Goal: Check status: Check status

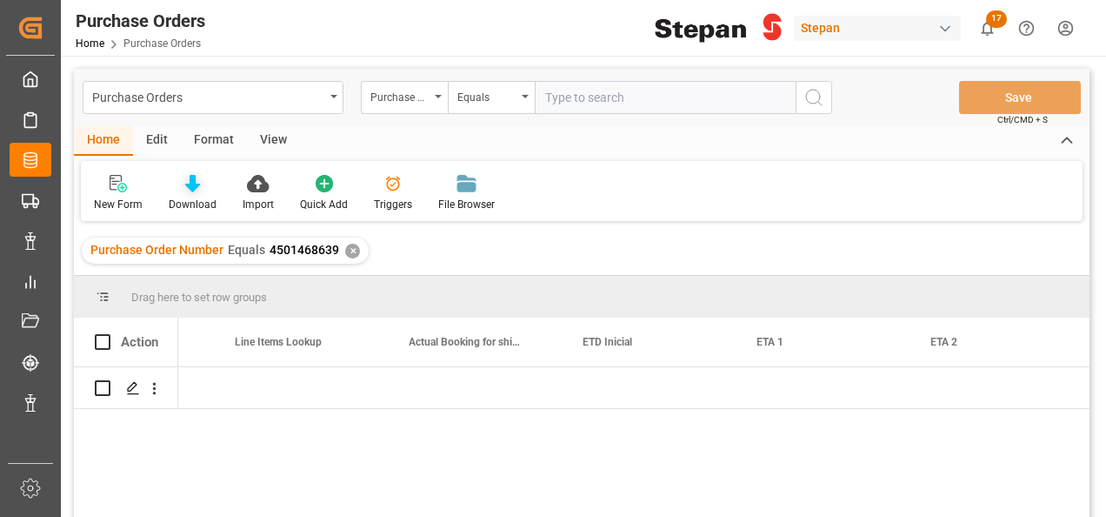
scroll to position [0, 1877]
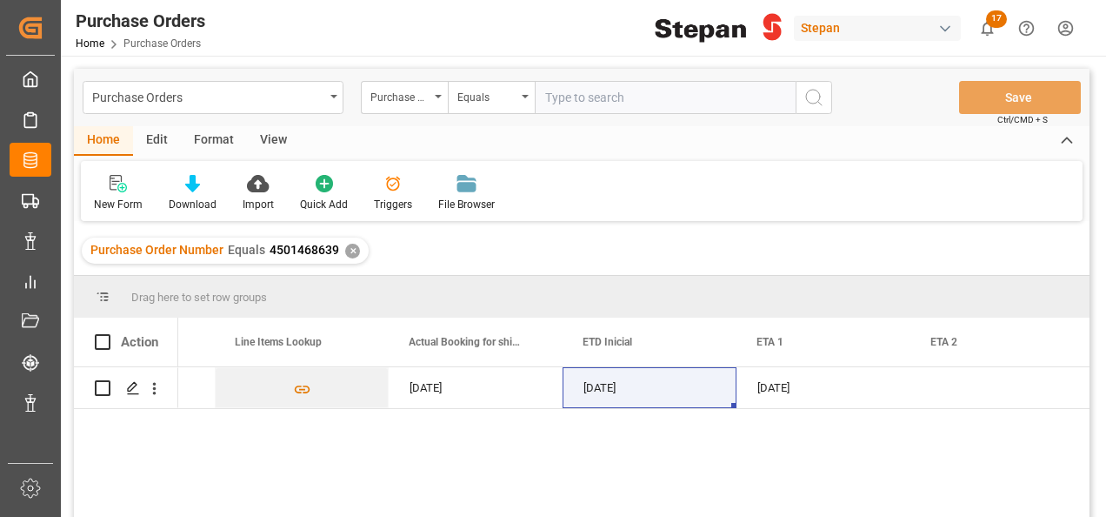
click at [348, 248] on div "✕" at bounding box center [352, 251] width 15 height 15
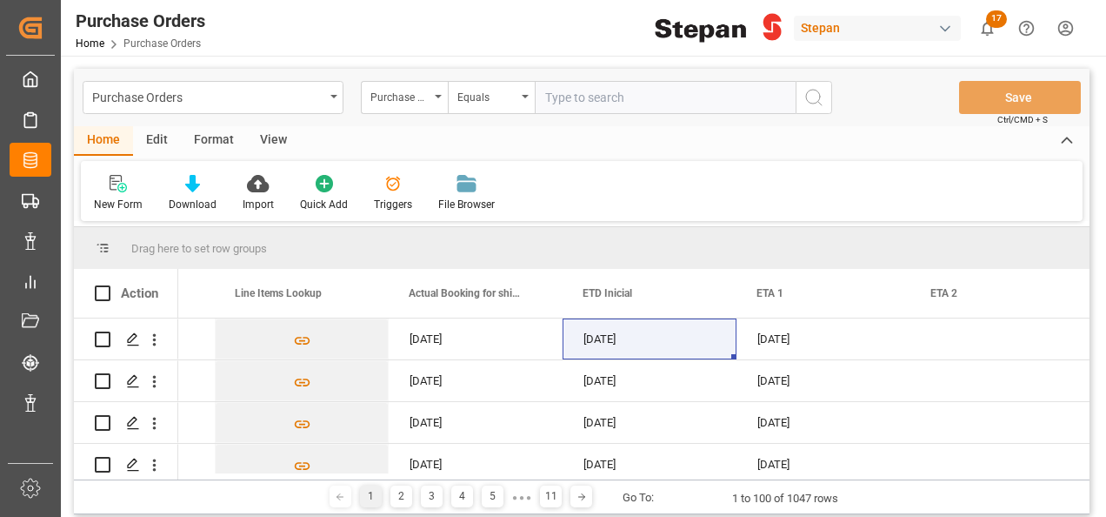
scroll to position [0, 1878]
click at [572, 96] on input "text" at bounding box center [665, 97] width 261 height 33
paste input "4501480453"
type input "4501480453"
click at [824, 96] on icon "search button" at bounding box center [814, 97] width 21 height 21
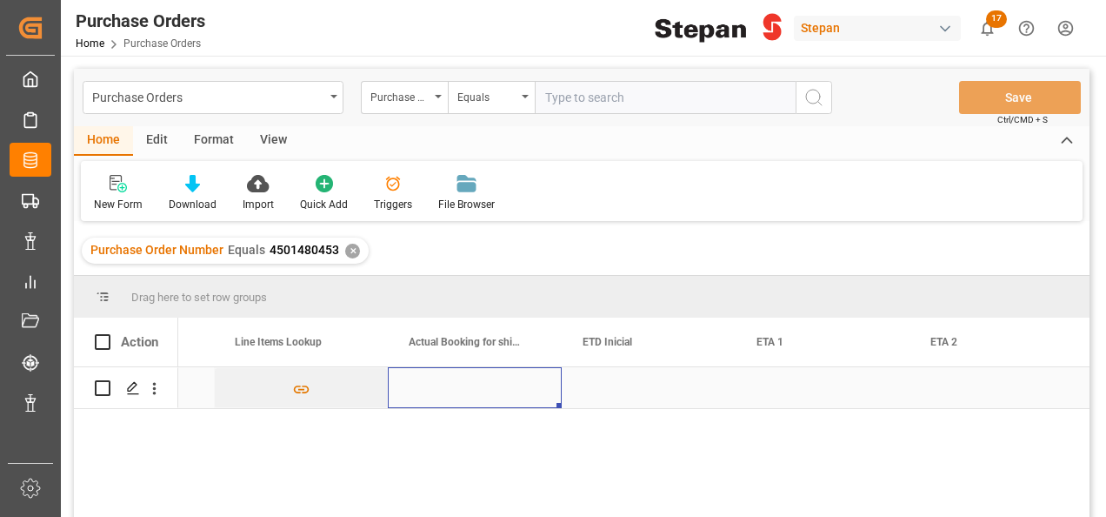
click at [488, 386] on div "Press SPACE to select this row." at bounding box center [475, 387] width 174 height 41
click at [452, 384] on div "Press SPACE to select this row." at bounding box center [475, 387] width 174 height 41
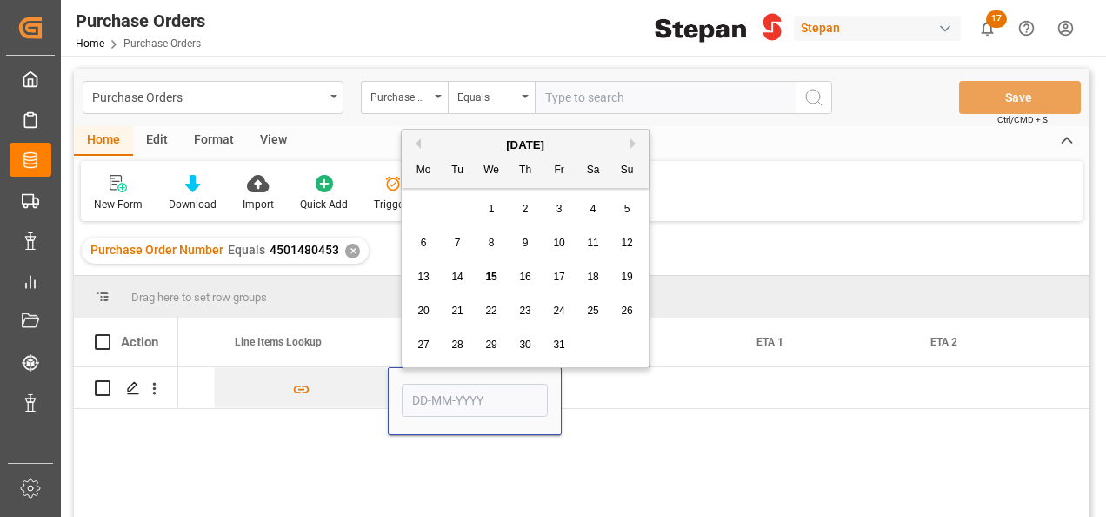
click at [495, 277] on span "15" at bounding box center [490, 277] width 11 height 12
type input "[DATE]"
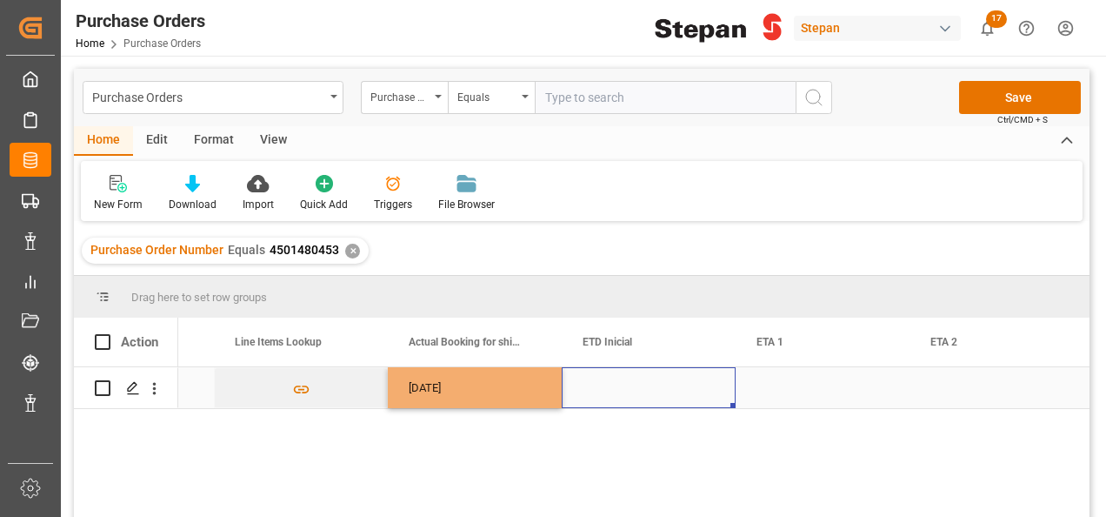
click at [620, 392] on div "Press SPACE to select this row." at bounding box center [649, 387] width 174 height 41
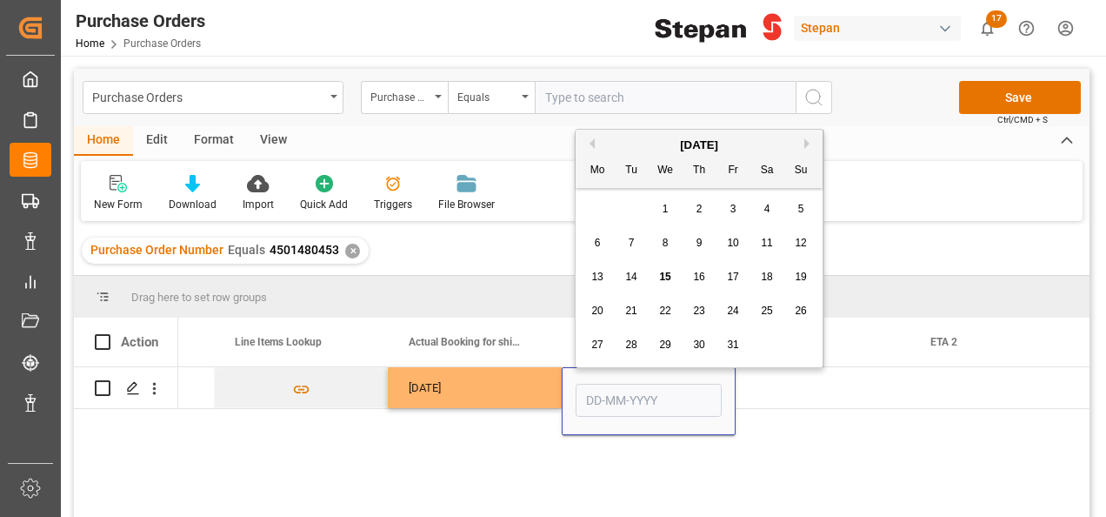
click at [807, 244] on div "12" at bounding box center [802, 243] width 22 height 21
type input "[DATE]"
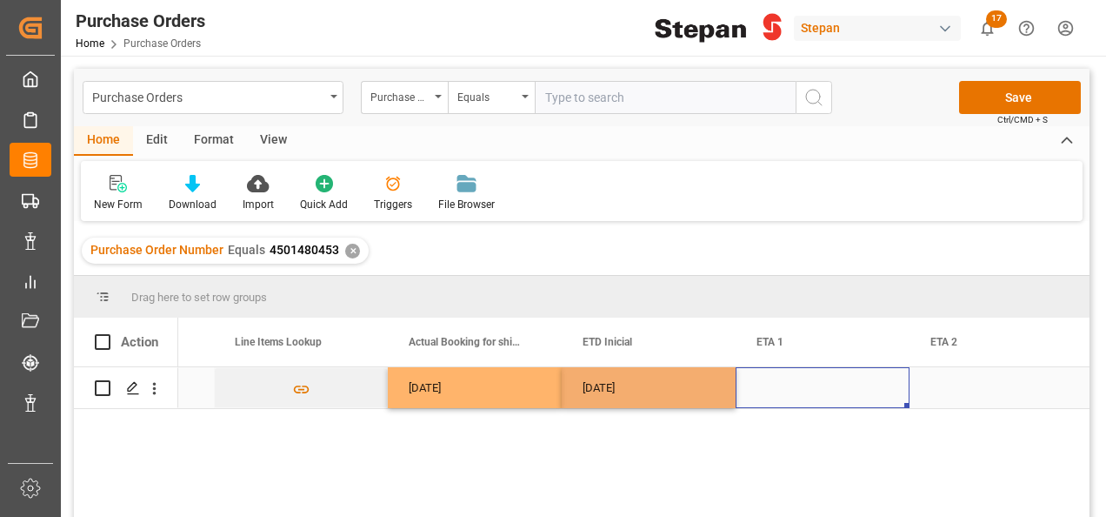
click at [772, 396] on div "Press SPACE to select this row." at bounding box center [823, 387] width 174 height 41
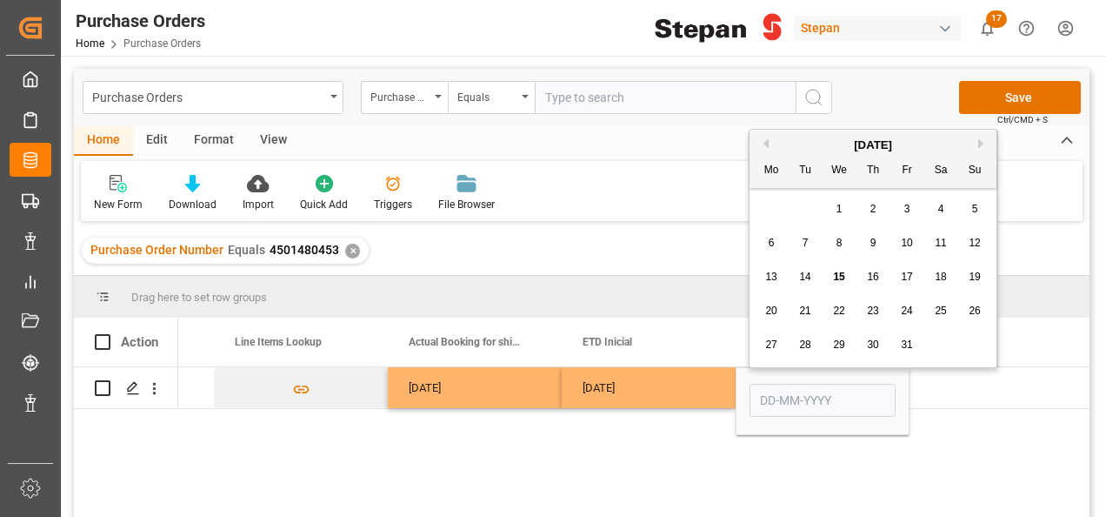
click at [979, 142] on button "Next Month" at bounding box center [984, 143] width 10 height 10
click at [981, 342] on div "30" at bounding box center [976, 345] width 22 height 21
type input "[DATE]"
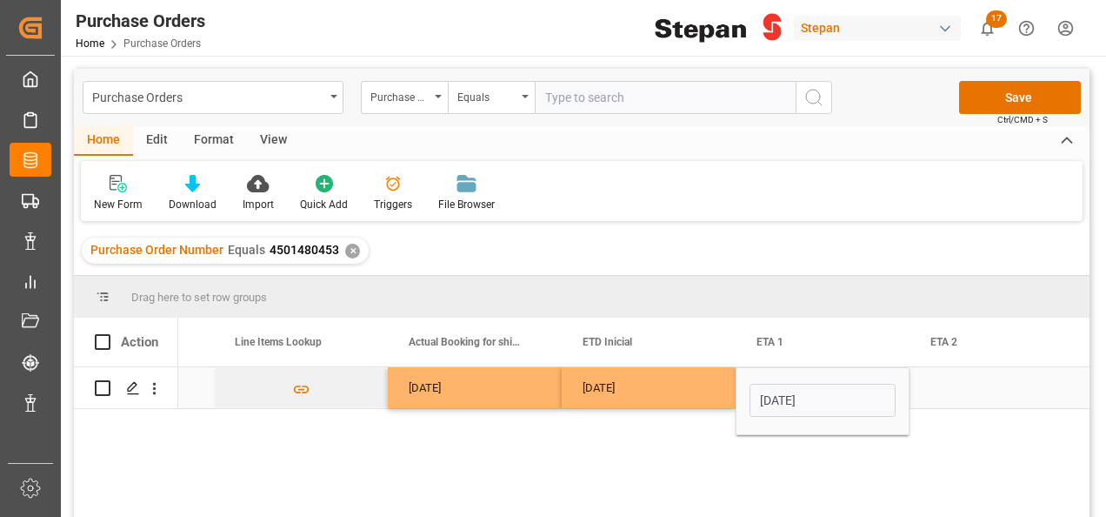
click at [689, 374] on div "[DATE]" at bounding box center [649, 387] width 174 height 41
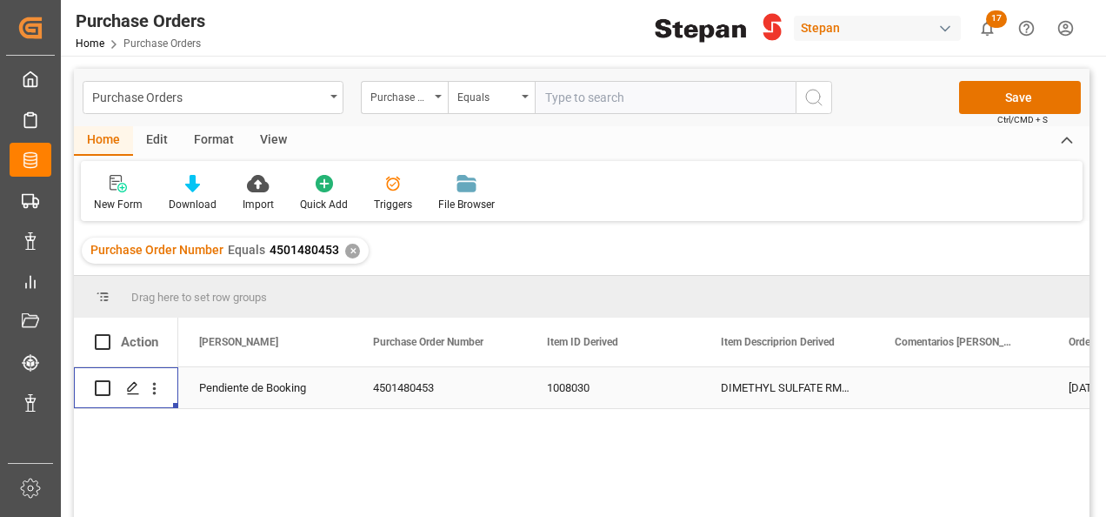
click at [286, 382] on div "Pendiente de Booking" at bounding box center [265, 388] width 132 height 40
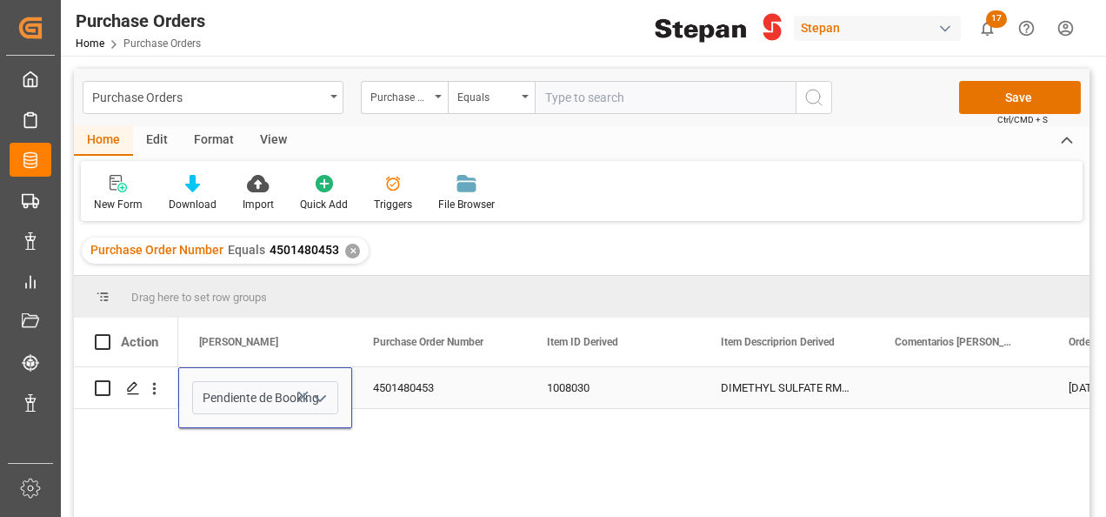
click at [317, 390] on icon "open menu" at bounding box center [320, 398] width 21 height 21
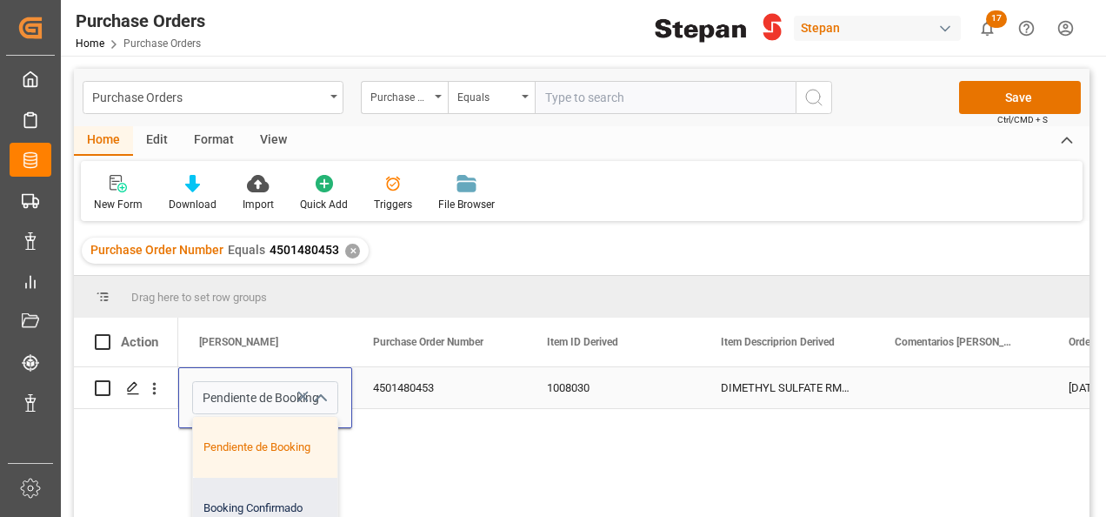
click at [258, 498] on div "Booking Confirmado" at bounding box center [282, 508] width 179 height 61
type input "Booking Confirmado"
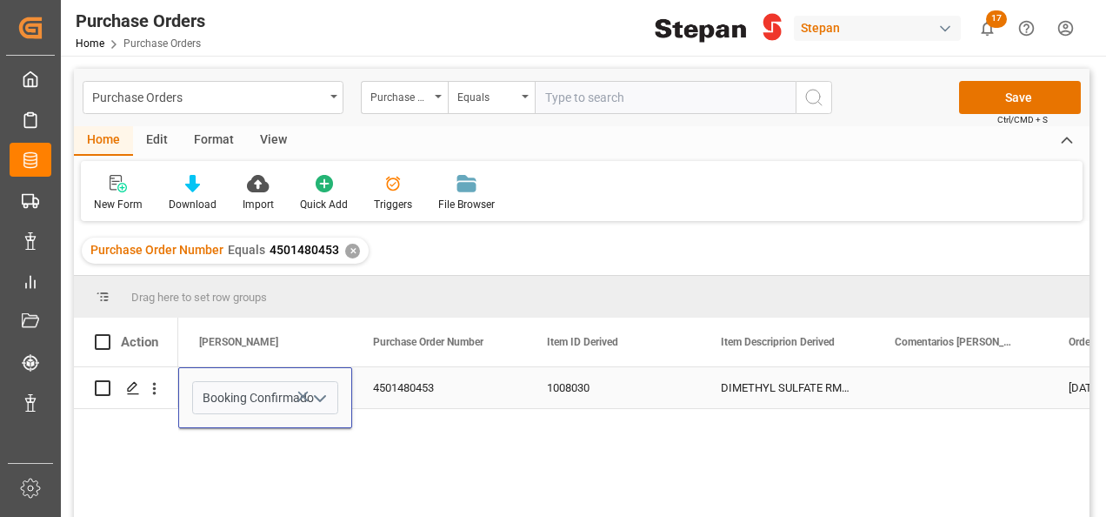
click at [491, 389] on div "4501480453" at bounding box center [439, 387] width 174 height 41
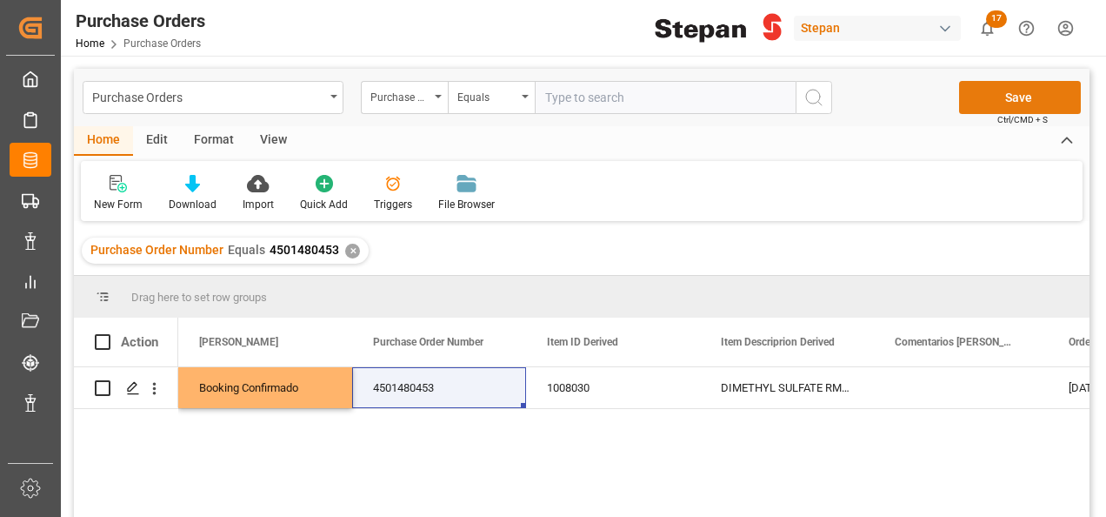
click at [1007, 97] on button "Save" at bounding box center [1020, 97] width 122 height 33
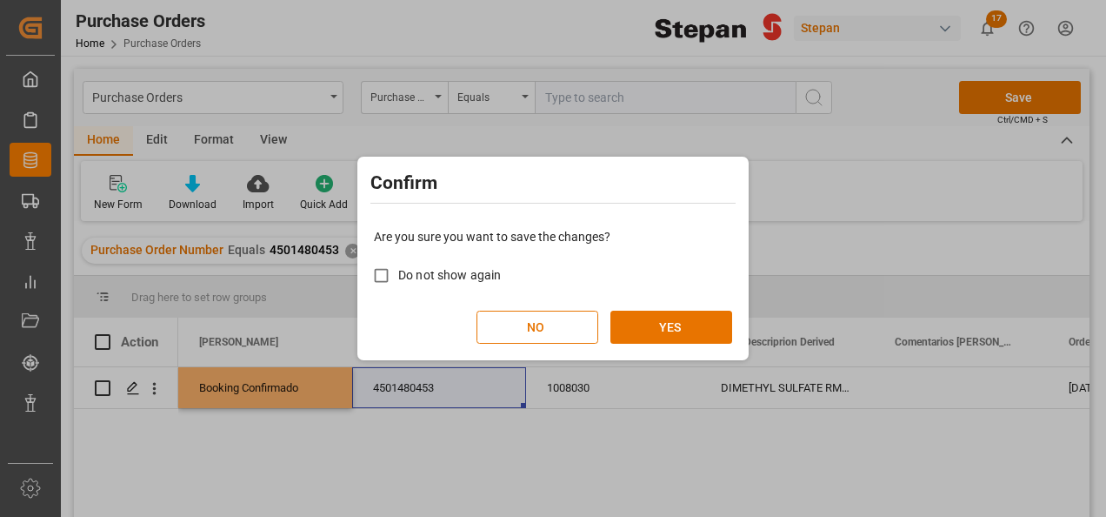
click at [409, 279] on span "Do not show again" at bounding box center [449, 275] width 103 height 14
click at [398, 279] on input "Do not show again" at bounding box center [381, 275] width 34 height 34
checkbox input "true"
click at [658, 321] on button "YES" at bounding box center [672, 327] width 122 height 33
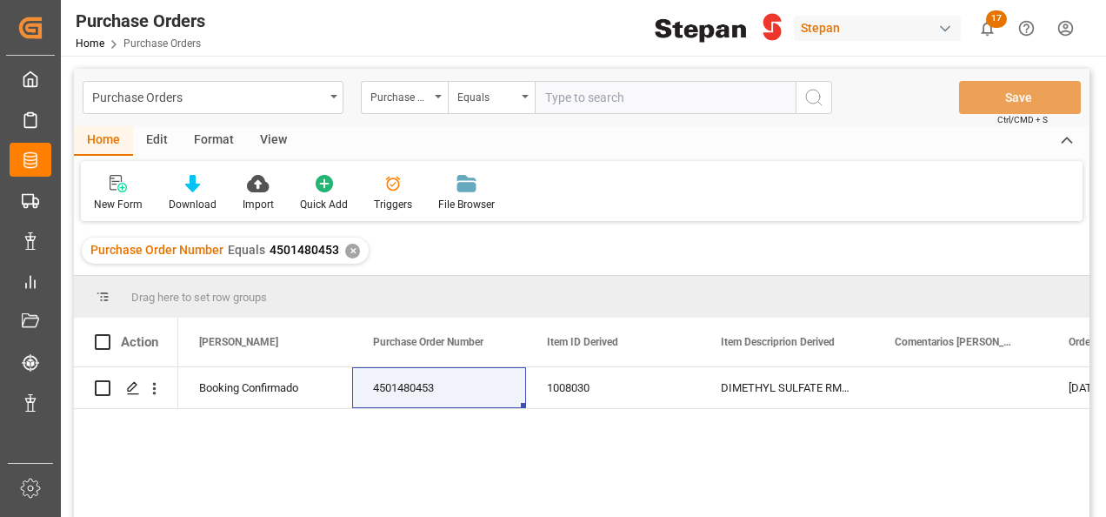
click at [347, 251] on div "✕" at bounding box center [352, 251] width 15 height 15
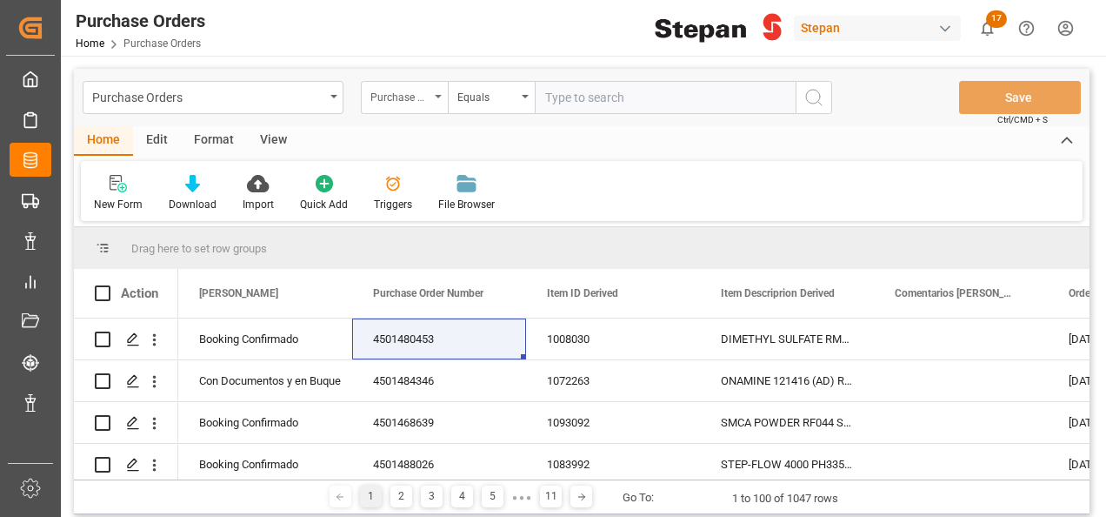
click at [440, 90] on div "Purchase Order Number" at bounding box center [404, 97] width 87 height 33
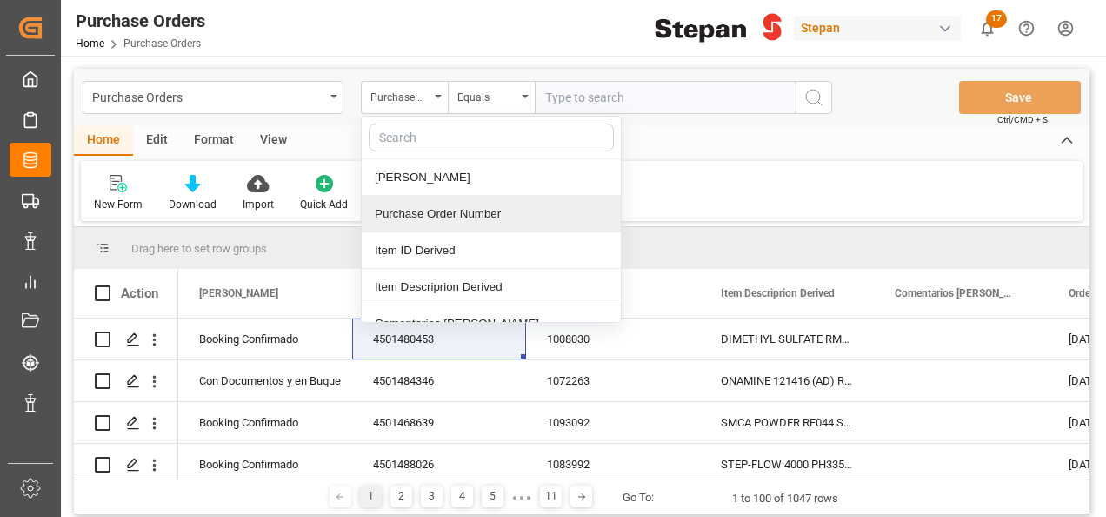
click at [401, 212] on div "Purchase Order Number" at bounding box center [491, 214] width 259 height 37
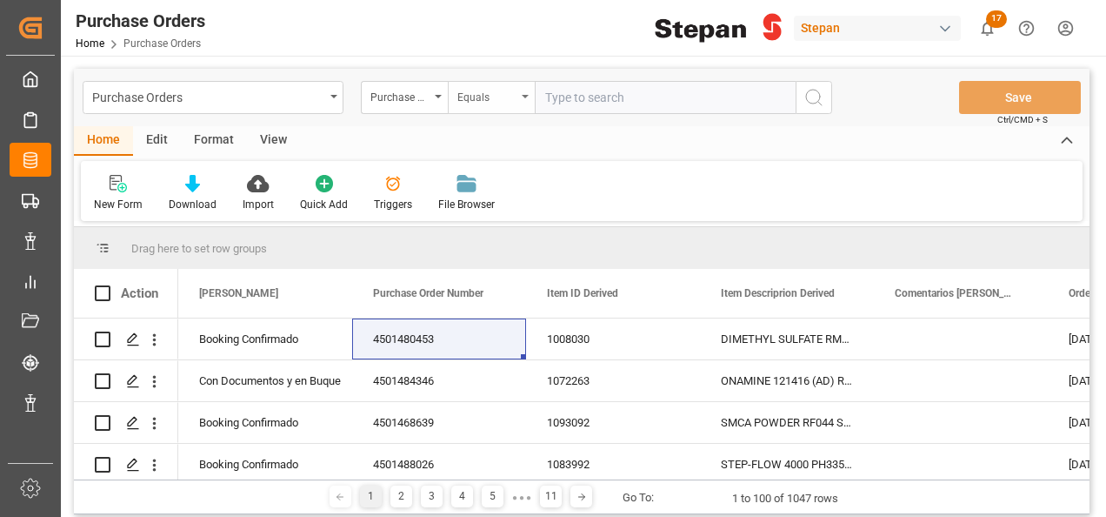
click at [524, 97] on icon "open menu" at bounding box center [525, 96] width 7 height 3
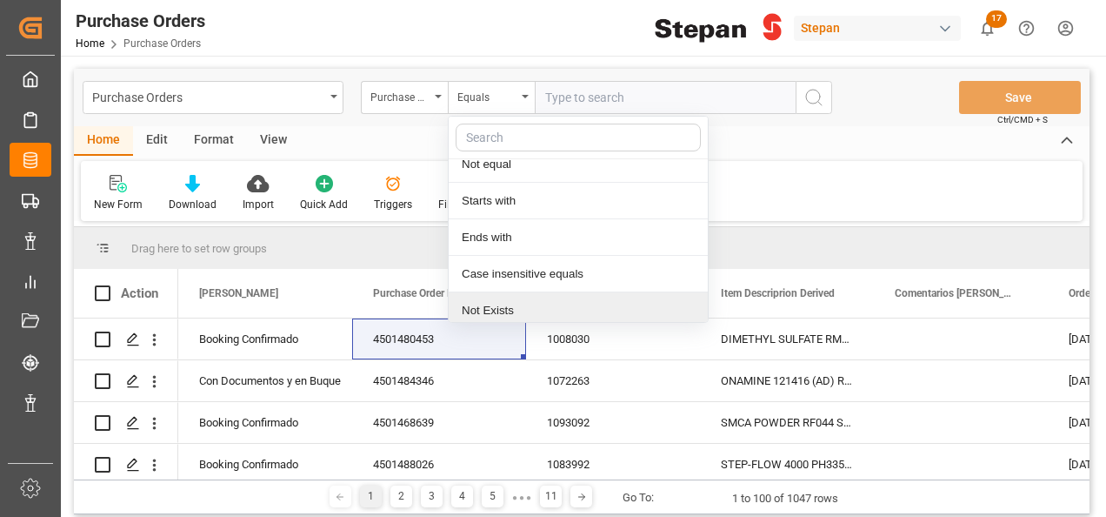
scroll to position [127, 0]
click at [492, 304] on div "Contains" at bounding box center [578, 306] width 259 height 37
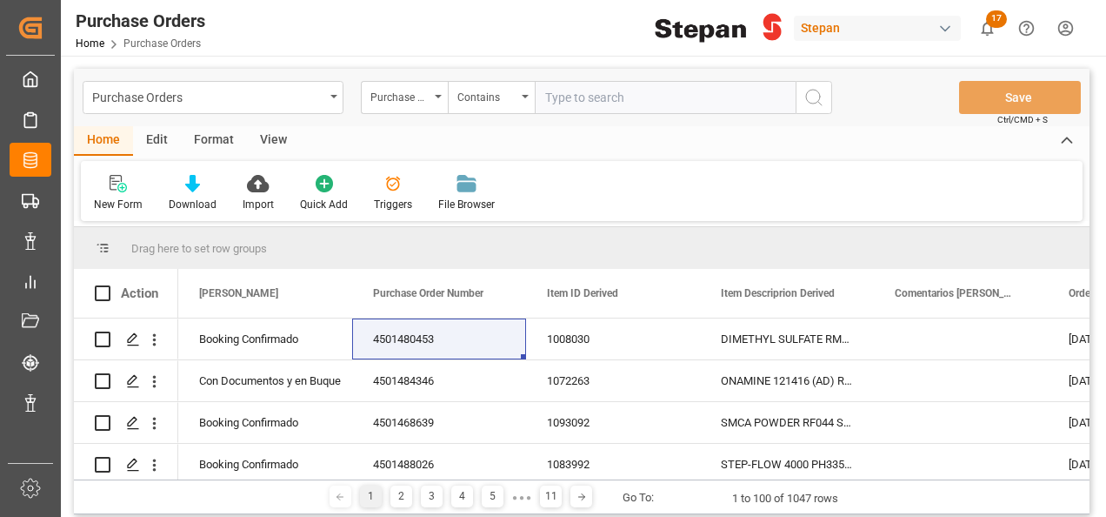
paste input "4501491468"
paste input "4501491467"
paste input "4501491466"
paste input "4501491465"
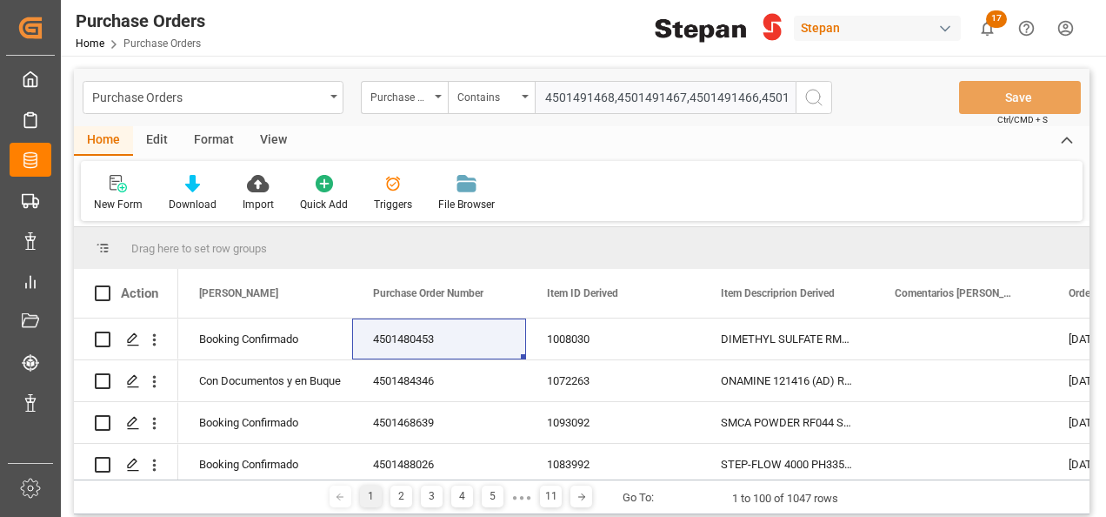
click at [750, 95] on input "4501491468,4501491467,4501491466,4501491465," at bounding box center [665, 97] width 261 height 33
click at [769, 97] on input "4501491468,4501491467,4501491466,450149146,5," at bounding box center [665, 97] width 261 height 33
click at [788, 97] on input "4501491468,4501491467,4501491466,450149146,5," at bounding box center [665, 97] width 261 height 33
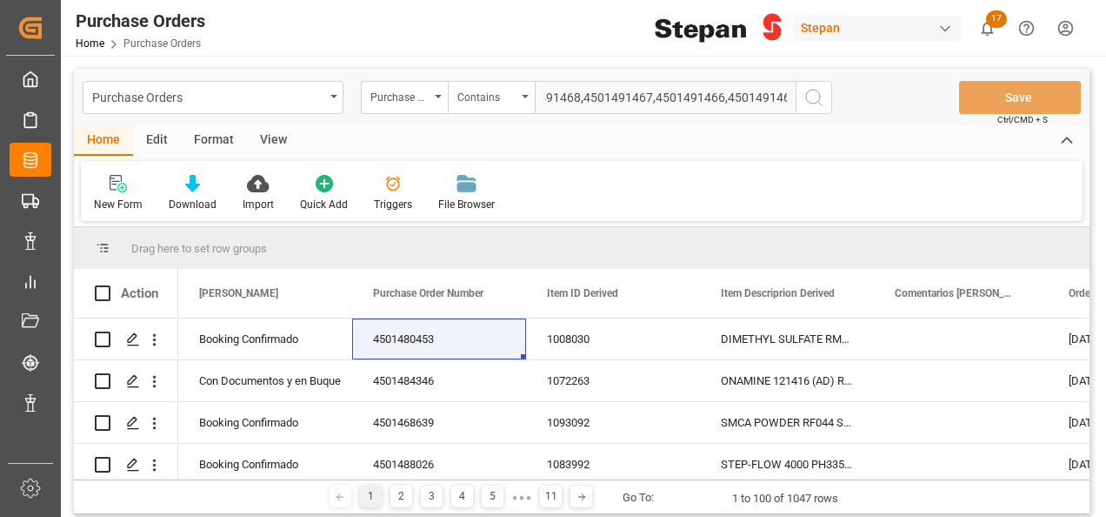
paste input "4501491463"
click at [705, 95] on input "4501491468,4501491467,4501491466,450149146,4501491463," at bounding box center [665, 97] width 261 height 33
drag, startPoint x: 704, startPoint y: 95, endPoint x: 970, endPoint y: 122, distance: 267.5
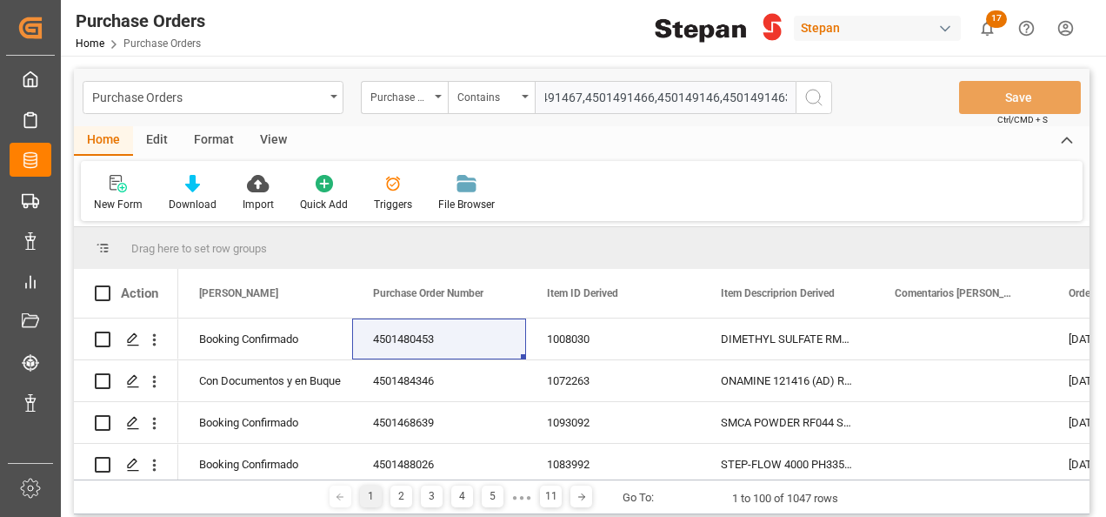
click at [970, 122] on div "Purchase Orders Purchase Order Number Contains 4501491468,4501491467,4501491466…" at bounding box center [582, 97] width 1016 height 57
click at [792, 97] on input "4501491468,4501491467,4501491466,450149146,4501491463," at bounding box center [665, 97] width 261 height 33
paste input "4501491462"
drag, startPoint x: 753, startPoint y: 96, endPoint x: 804, endPoint y: 102, distance: 50.8
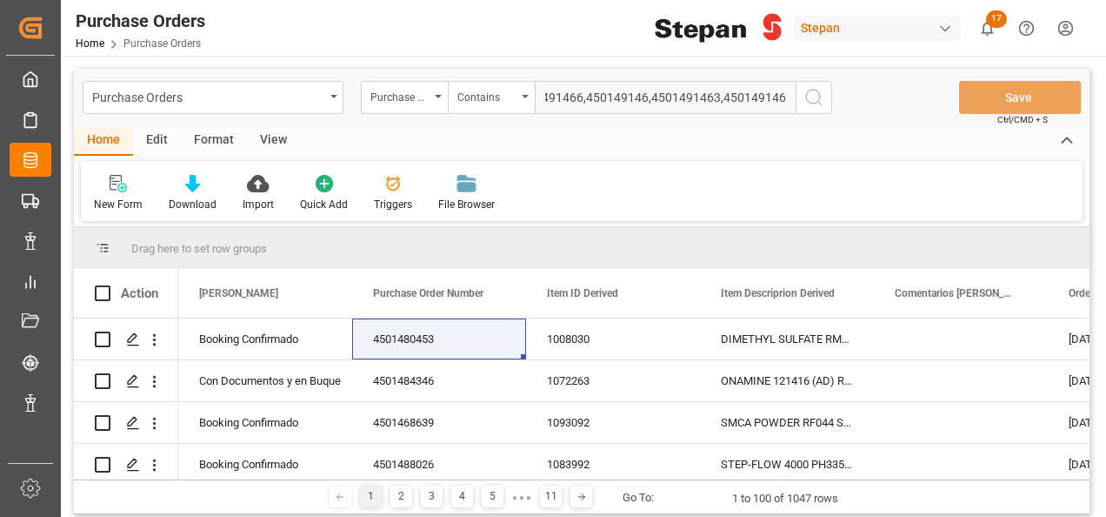
click at [946, 122] on div "Purchase Orders Purchase Order Number Contains 4501491468,4501491467,4501491466…" at bounding box center [582, 97] width 1016 height 57
click at [791, 97] on input "4501491468,4501491467,4501491466,450149146,4501491463,4501491462," at bounding box center [665, 97] width 261 height 33
paste input "4501491461"
type input "4501491468,4501491467,4501491466,450149146,4501491463,4501491462,4501491461"
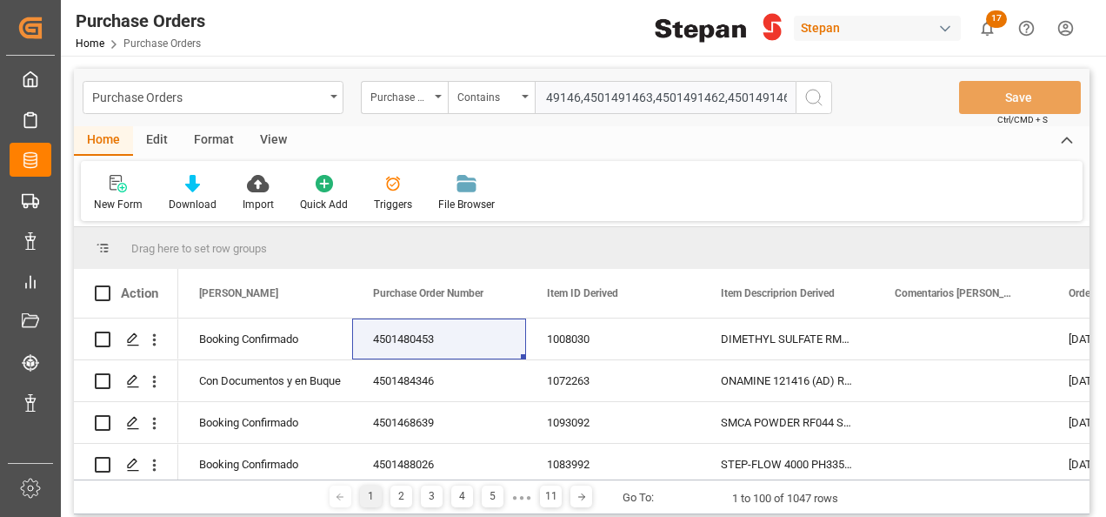
scroll to position [0, 0]
click at [812, 96] on icon "search button" at bounding box center [814, 97] width 21 height 21
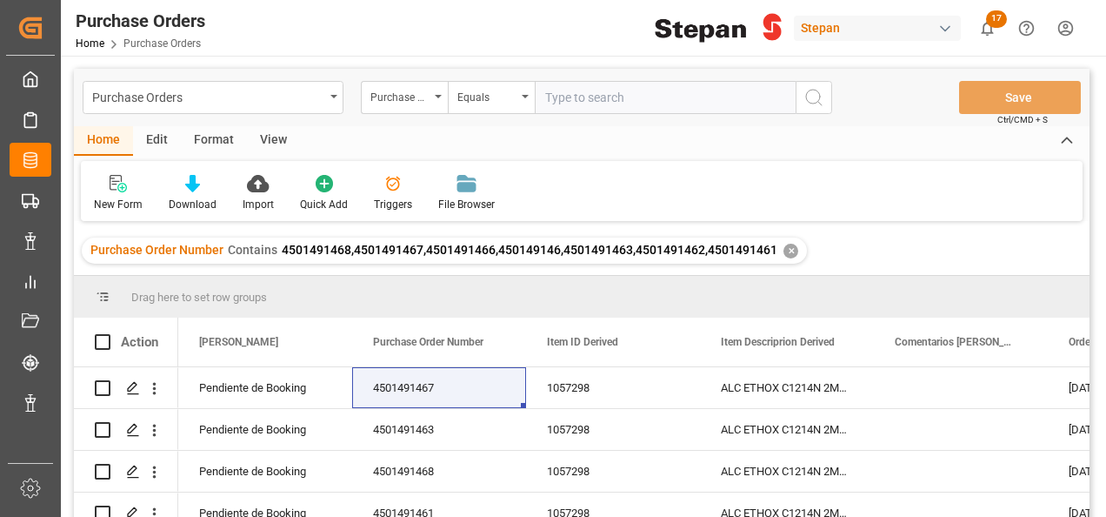
click at [555, 249] on span "4501491468,4501491467,4501491466,450149146,4501491463,4501491462,4501491461" at bounding box center [530, 250] width 496 height 14
click at [548, 251] on span "4501491468,4501491467,4501491466,450149146,4501491463,4501491462,4501491461" at bounding box center [530, 250] width 496 height 14
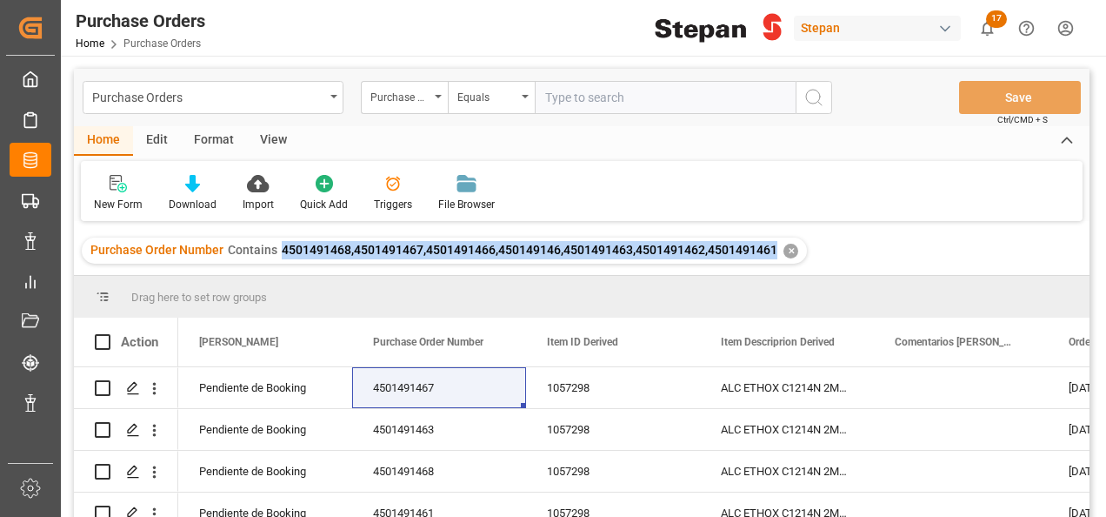
drag, startPoint x: 313, startPoint y: 258, endPoint x: 774, endPoint y: 270, distance: 461.1
click at [774, 270] on div "Purchase Order Number Contains 4501491468,4501491467,4501491466,450149146,45014…" at bounding box center [582, 250] width 1016 height 49
copy span "4501491468,4501491467,4501491466,450149146,4501491463,4501491462,4501491461"
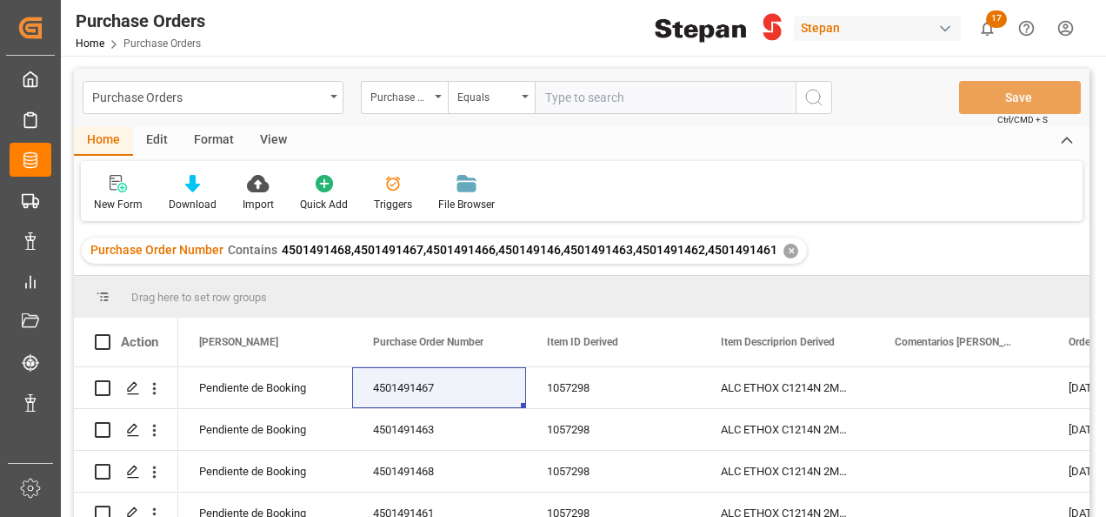
click at [785, 252] on div "✕" at bounding box center [791, 251] width 15 height 15
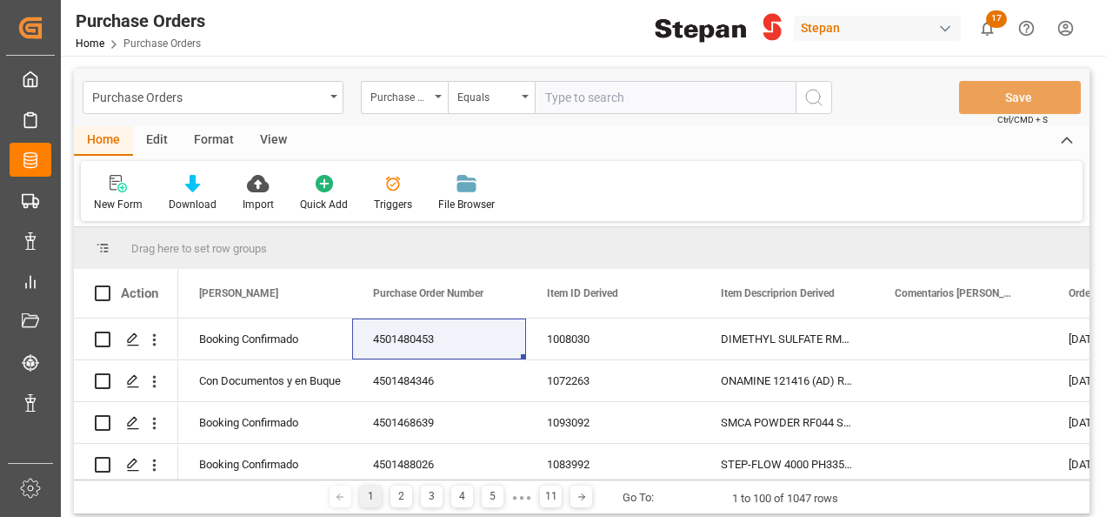
click at [585, 100] on input "text" at bounding box center [665, 97] width 261 height 33
paste input "4501491468,4501491467,4501491466,450149146,4501491463,4501491462,4501491461"
click at [572, 94] on input "4501491468,4501491467,4501491466,450149146,4501491463,4501491462,4501491461" at bounding box center [665, 97] width 261 height 33
type input "4501491468,4501491467,4501491466,4501491465,4501491463,4501491462,4501491461"
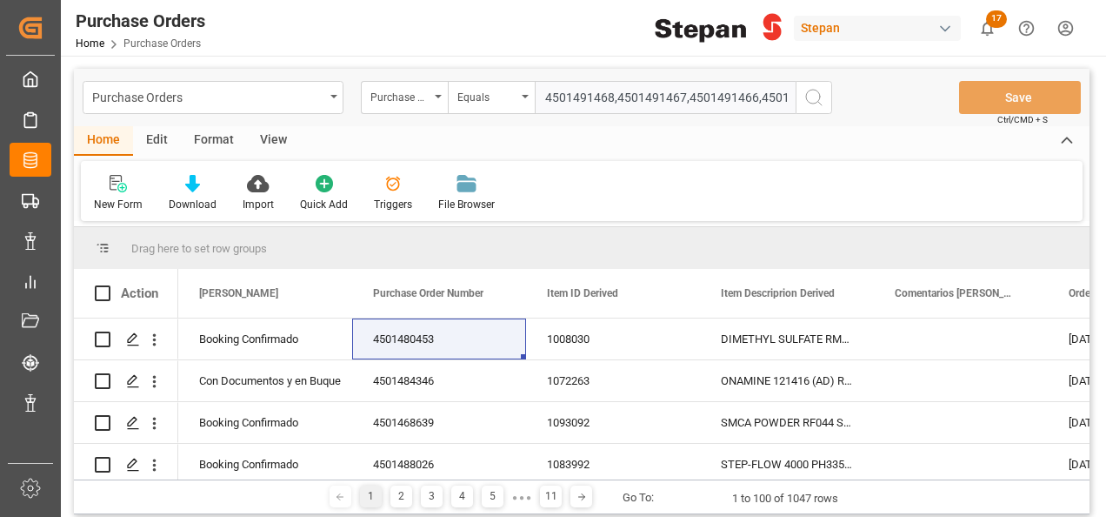
scroll to position [0, 251]
drag, startPoint x: 539, startPoint y: 90, endPoint x: 790, endPoint y: 118, distance: 252.1
click at [790, 118] on div "Purchase Orders Purchase Order Number Equals 4501491468,4501491467,4501491466,4…" at bounding box center [582, 97] width 1016 height 57
click at [520, 95] on div "Equals" at bounding box center [491, 97] width 87 height 33
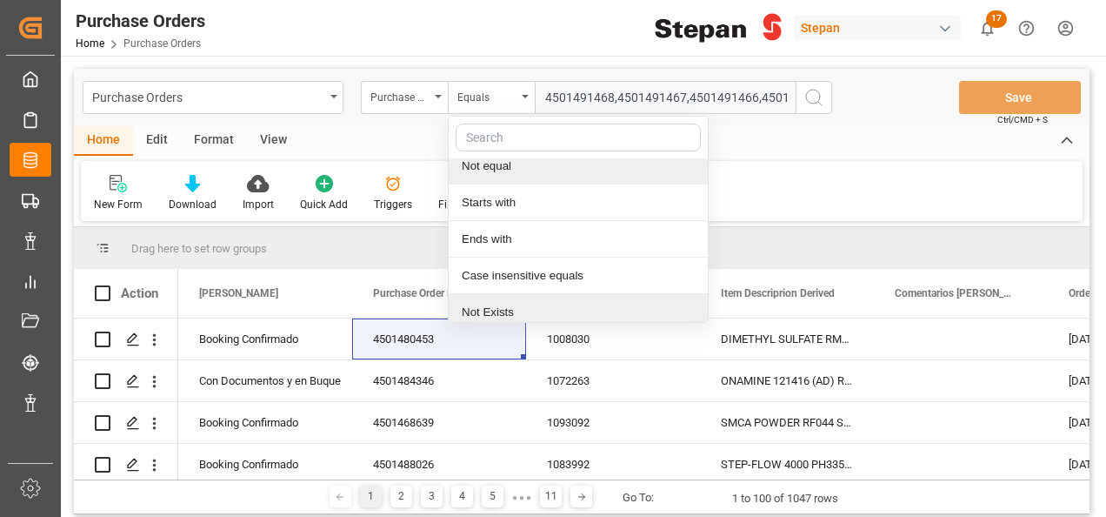
scroll to position [127, 0]
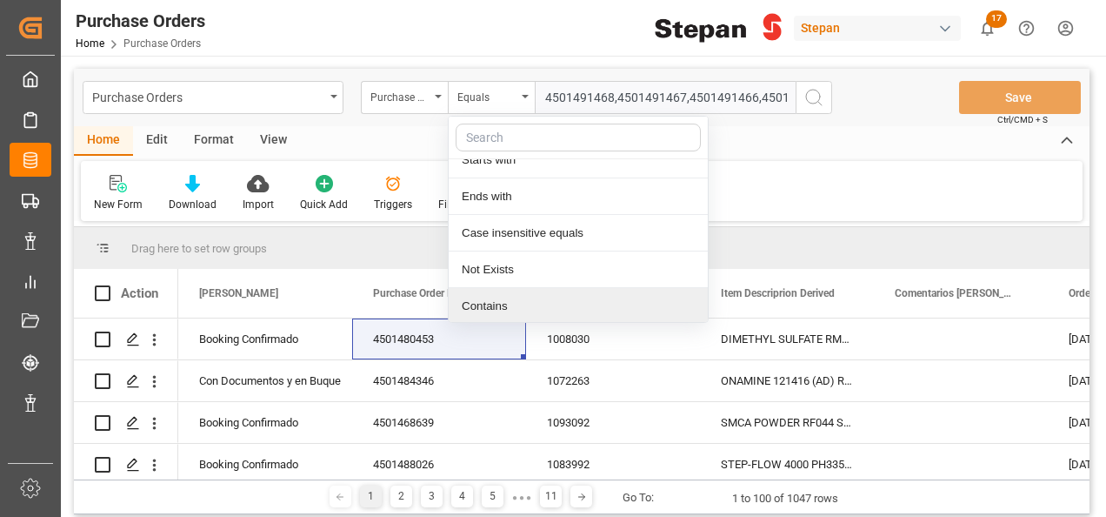
click at [491, 314] on div "Contains" at bounding box center [578, 306] width 259 height 37
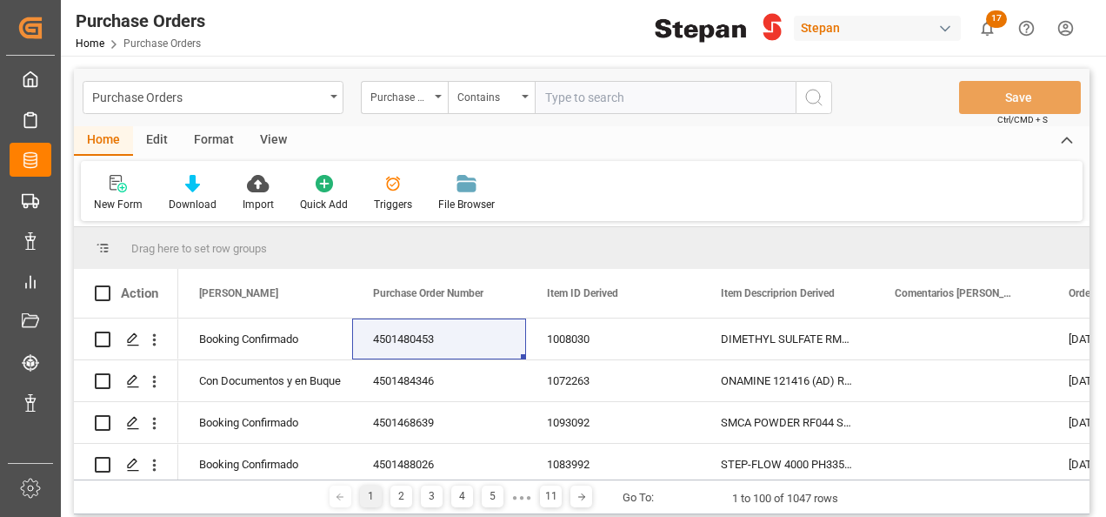
paste input "4501491468,4501491467,4501491466,4501491465,4501491463,4501491462,4501491461"
type input "4501491468,4501491467,4501491466,4501491465,4501491463,4501491462,4501491461"
click at [809, 97] on icon "search button" at bounding box center [814, 97] width 21 height 21
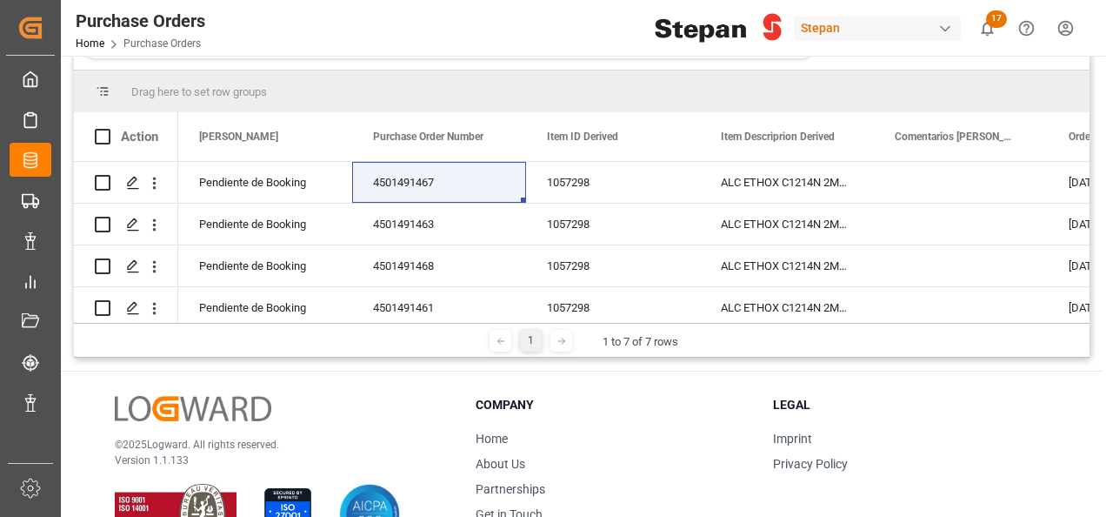
scroll to position [118, 0]
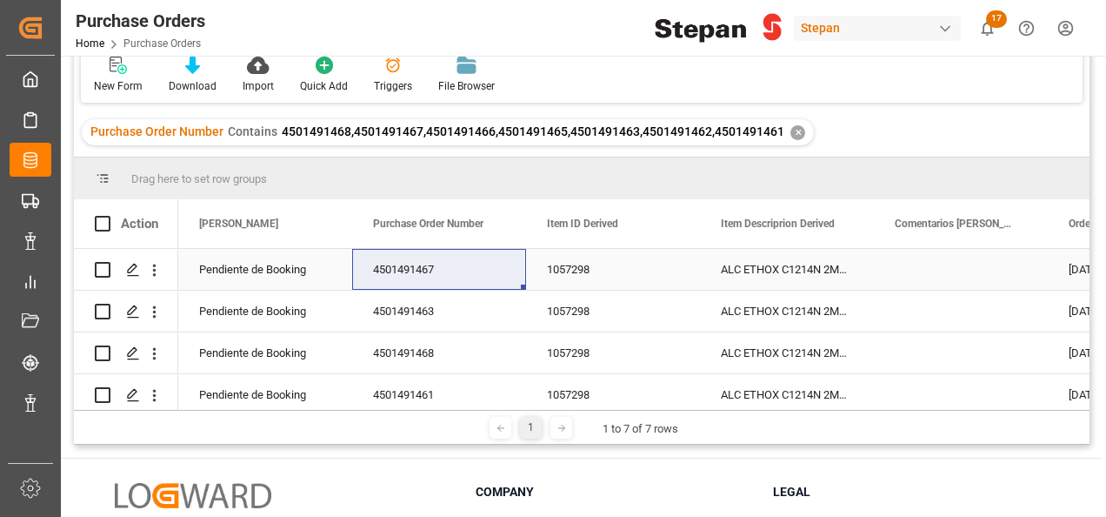
click at [270, 268] on div "Pendiente de Booking" at bounding box center [265, 270] width 132 height 40
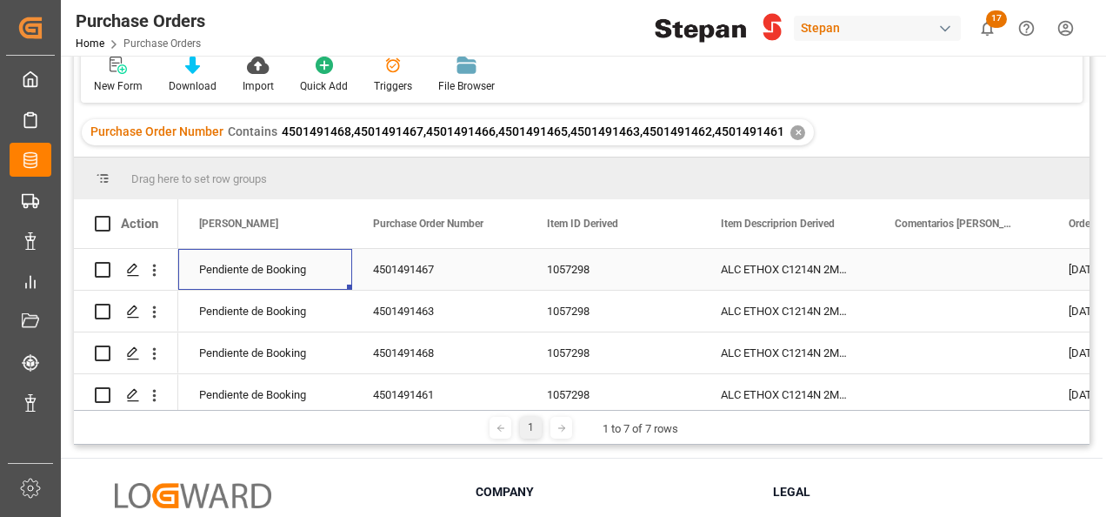
click at [270, 268] on div "Pendiente de Booking" at bounding box center [265, 270] width 132 height 40
click at [324, 276] on icon "open menu" at bounding box center [320, 280] width 21 height 21
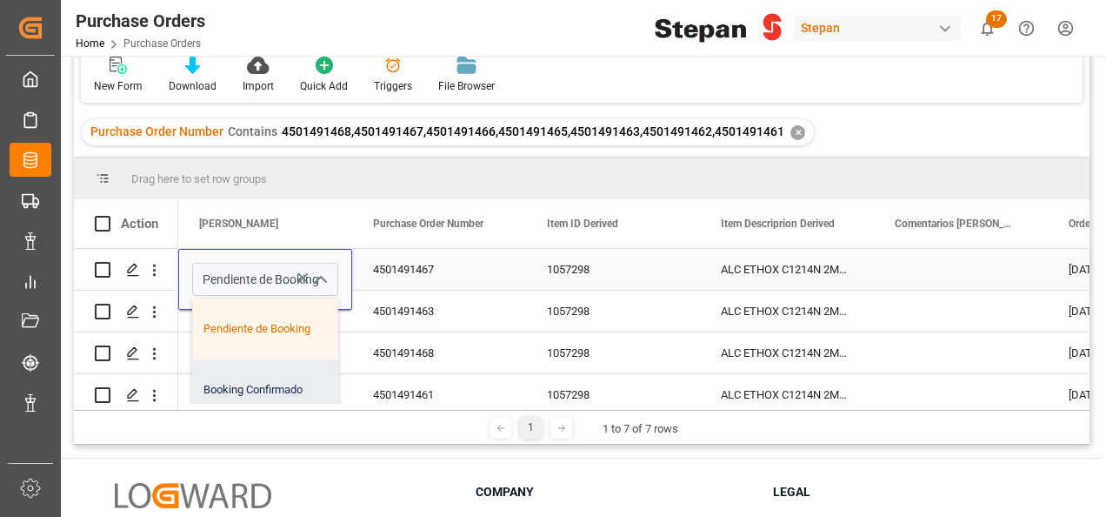
click at [260, 391] on div "Booking Confirmado" at bounding box center [282, 389] width 179 height 61
type input "Booking Confirmado"
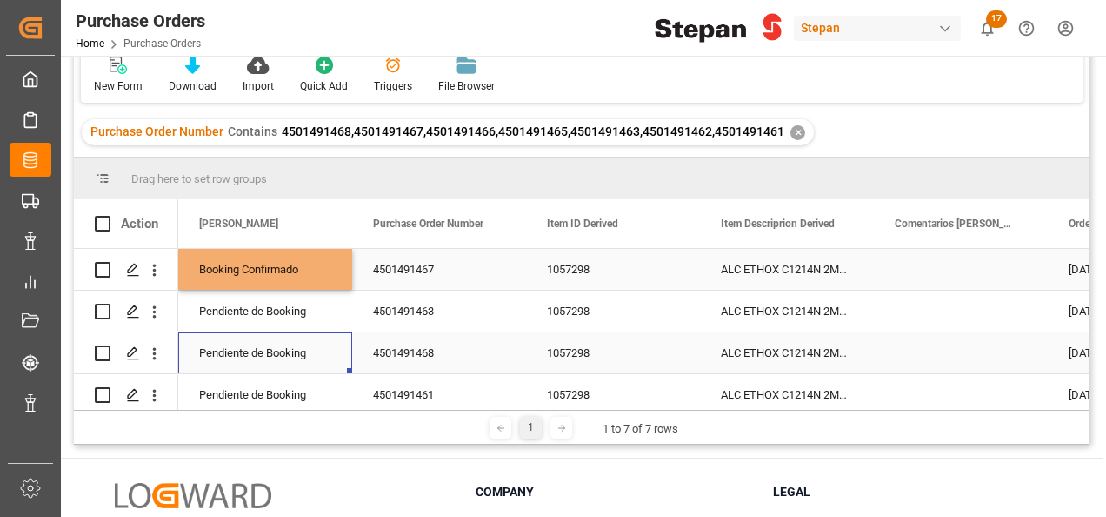
click at [271, 350] on div "Pendiente de Booking" at bounding box center [265, 353] width 132 height 40
click at [297, 272] on div "Booking Confirmado" at bounding box center [265, 270] width 132 height 40
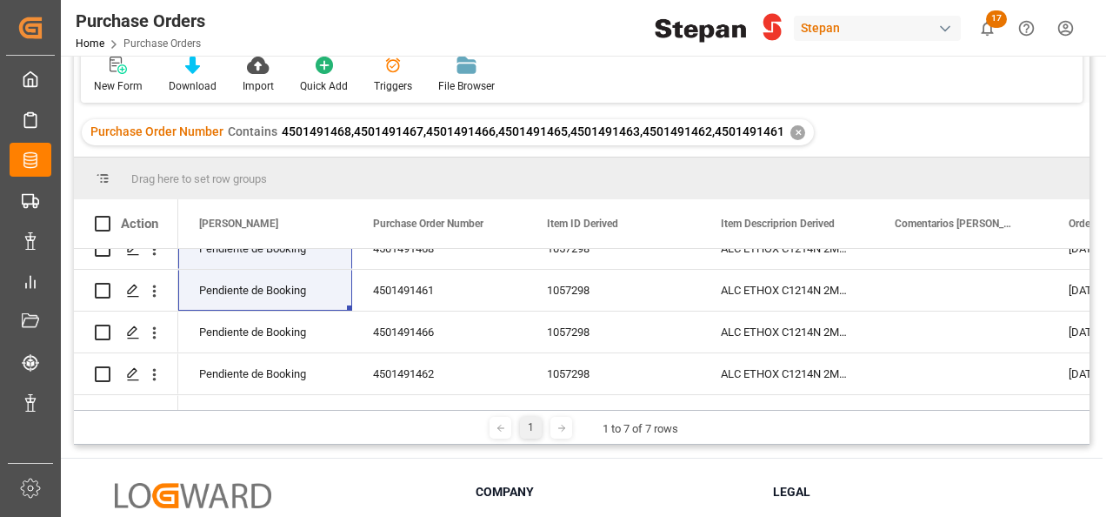
scroll to position [143, 0]
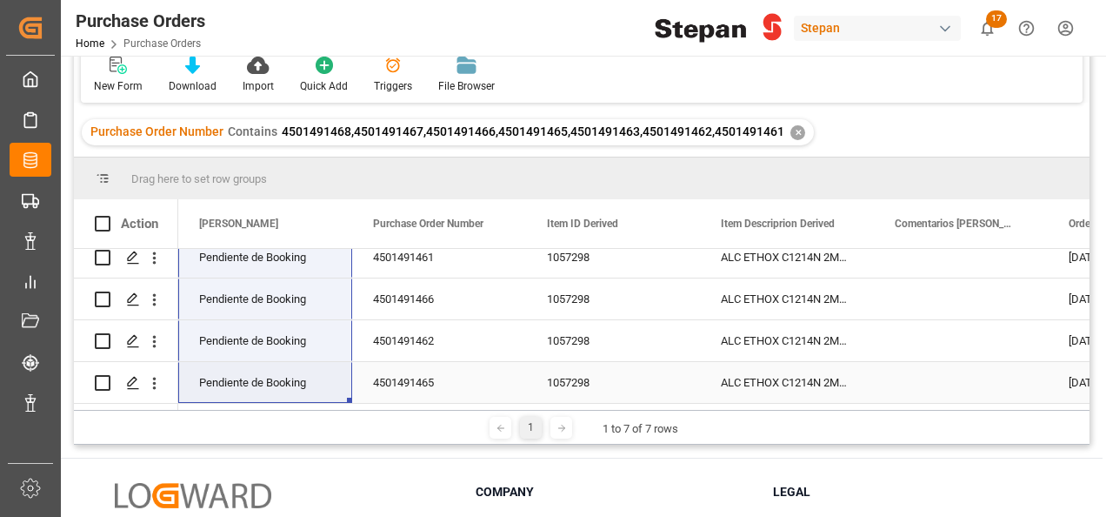
drag, startPoint x: 346, startPoint y: 285, endPoint x: 334, endPoint y: 383, distance: 98.2
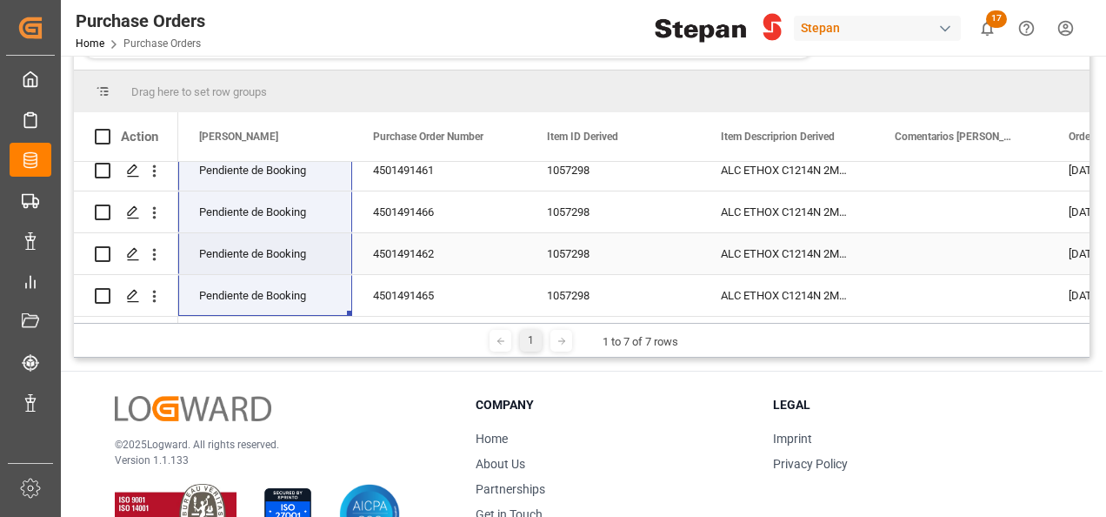
scroll to position [0, 0]
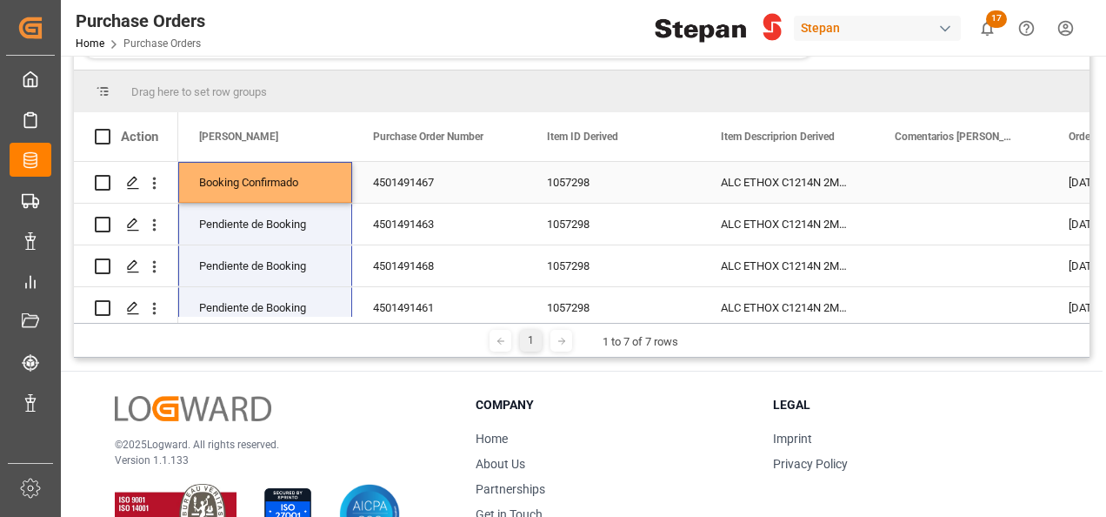
click at [311, 180] on div "Booking Confirmado" at bounding box center [265, 183] width 132 height 40
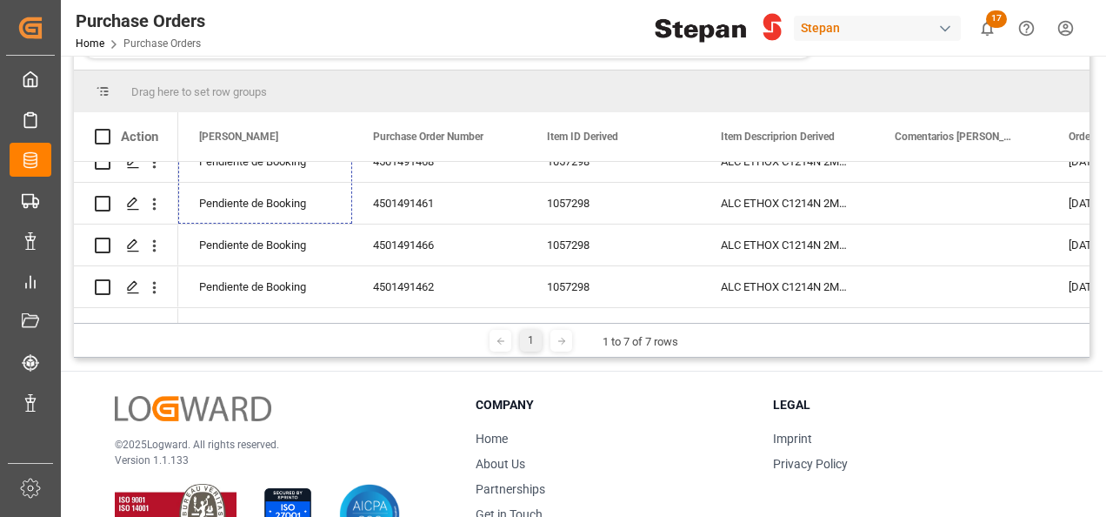
scroll to position [143, 0]
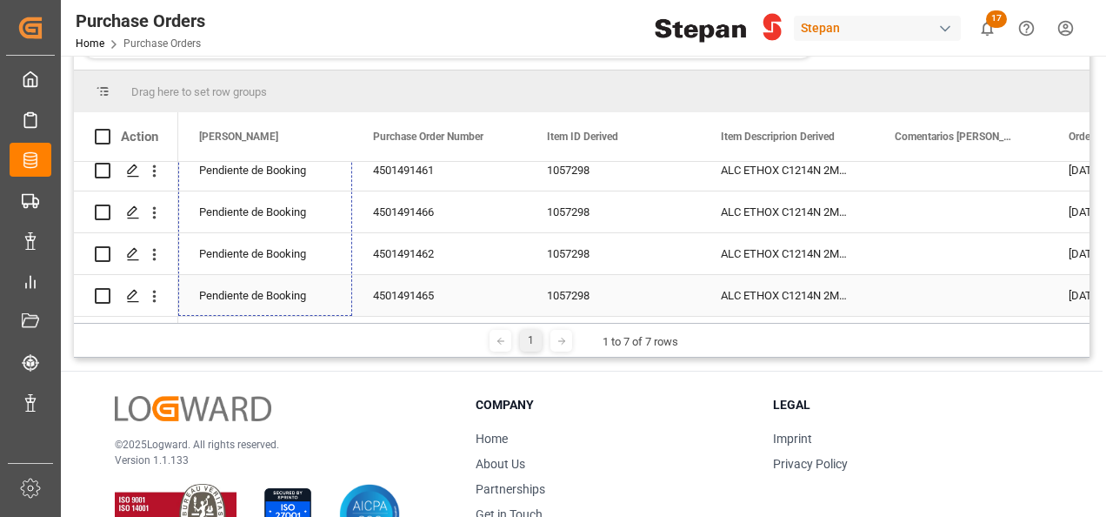
drag, startPoint x: 351, startPoint y: 201, endPoint x: 304, endPoint y: 290, distance: 100.4
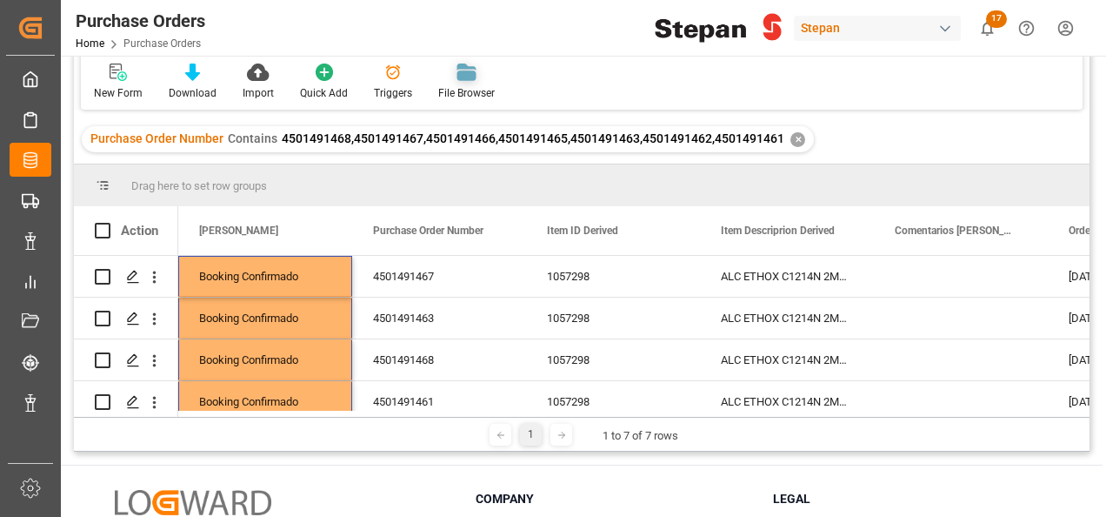
scroll to position [0, 0]
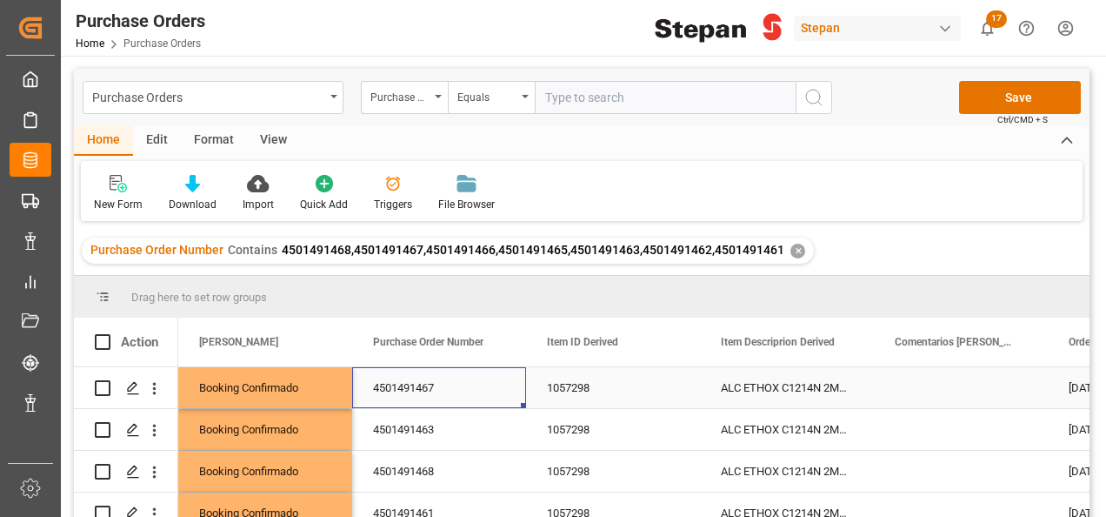
click at [410, 384] on div "4501491467" at bounding box center [439, 387] width 174 height 41
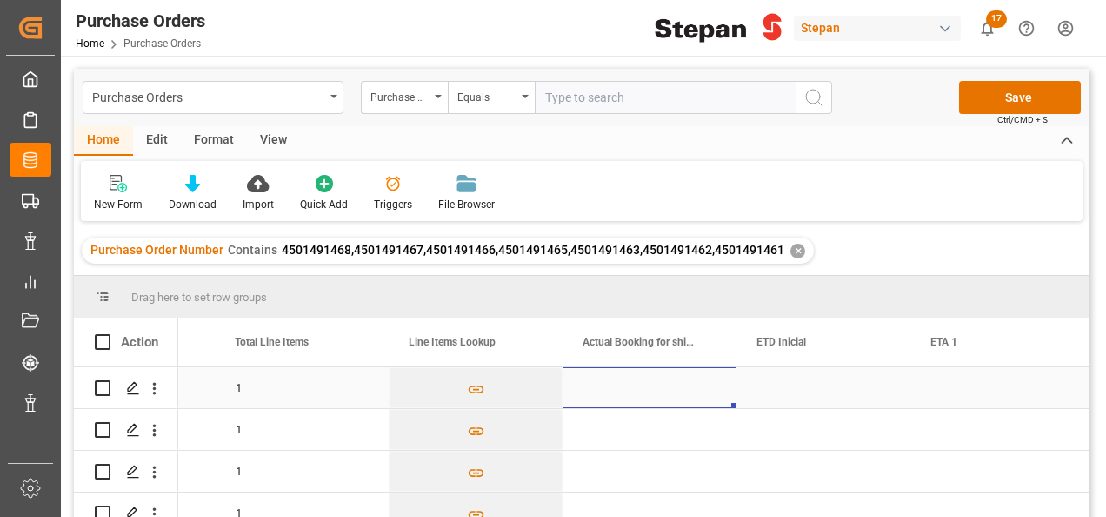
click at [640, 387] on div "Press SPACE to select this row." at bounding box center [650, 387] width 174 height 41
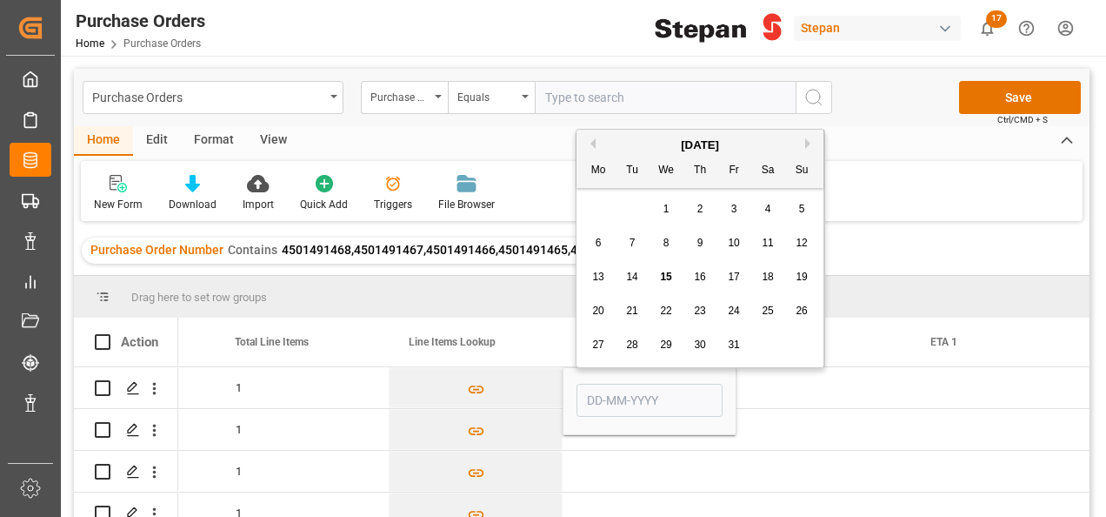
click at [633, 275] on span "14" at bounding box center [631, 277] width 11 height 12
type input "[DATE]"
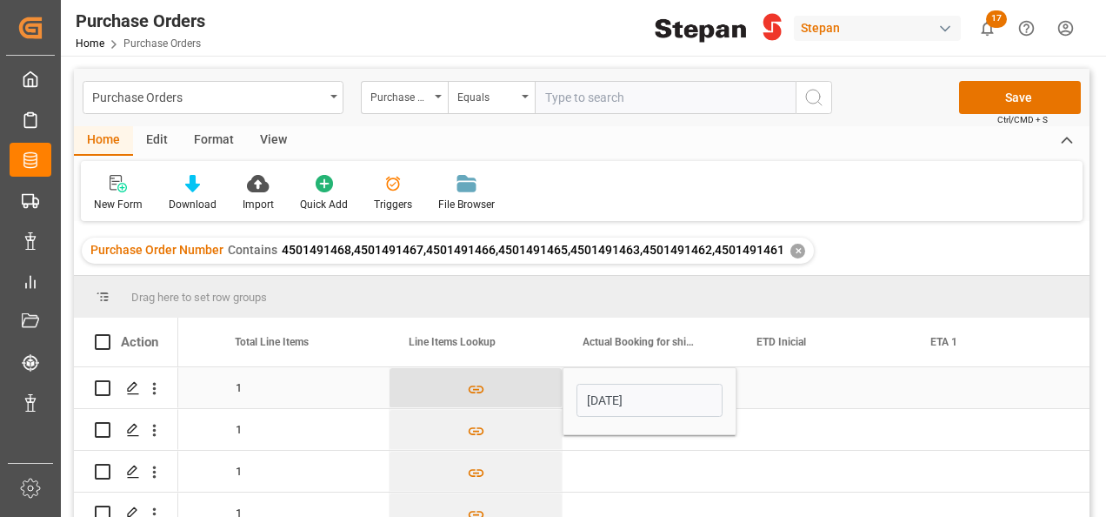
click at [545, 390] on button "Press SPACE to select this row." at bounding box center [476, 388] width 172 height 40
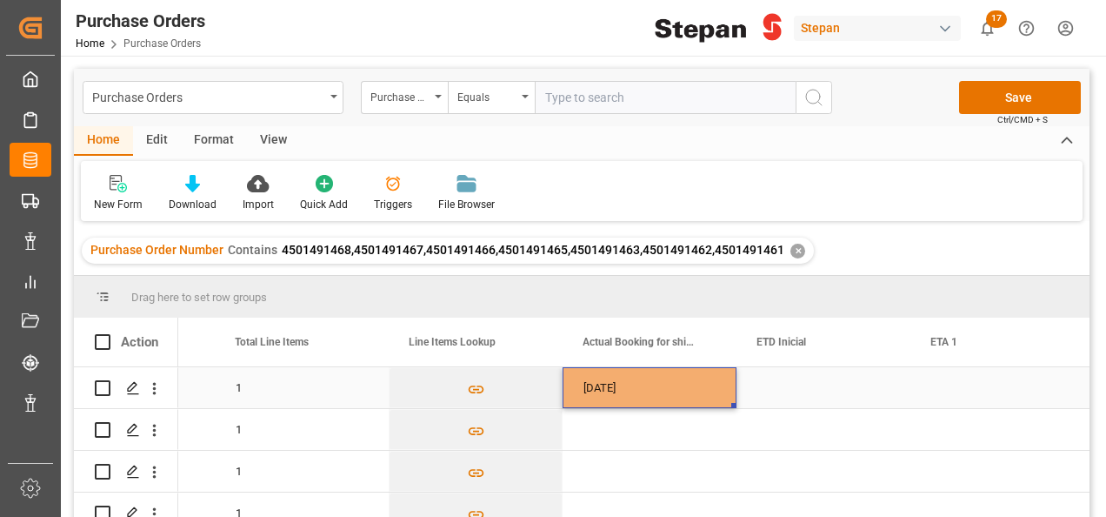
click at [619, 390] on div "[DATE]" at bounding box center [650, 387] width 174 height 41
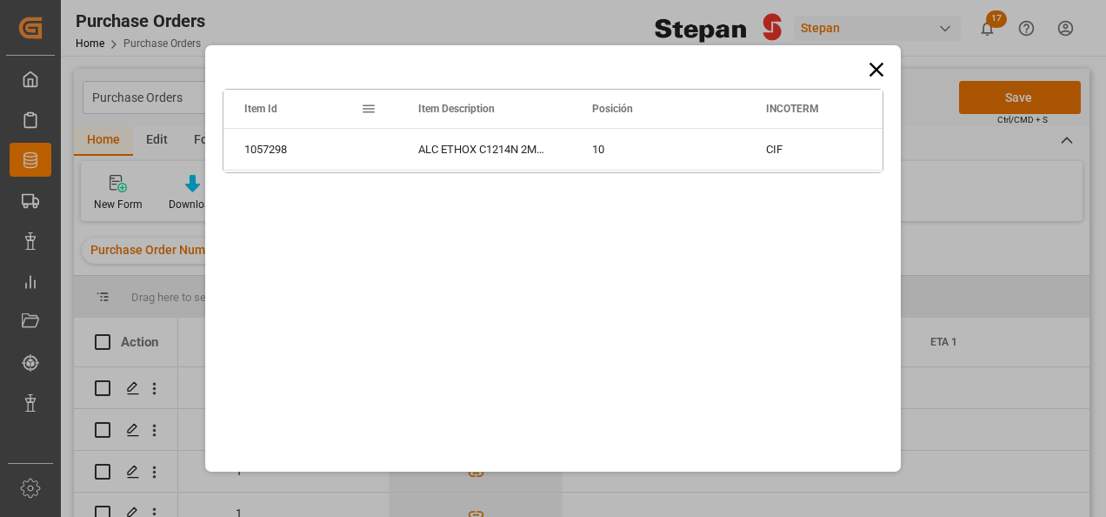
click at [879, 65] on icon at bounding box center [877, 69] width 24 height 24
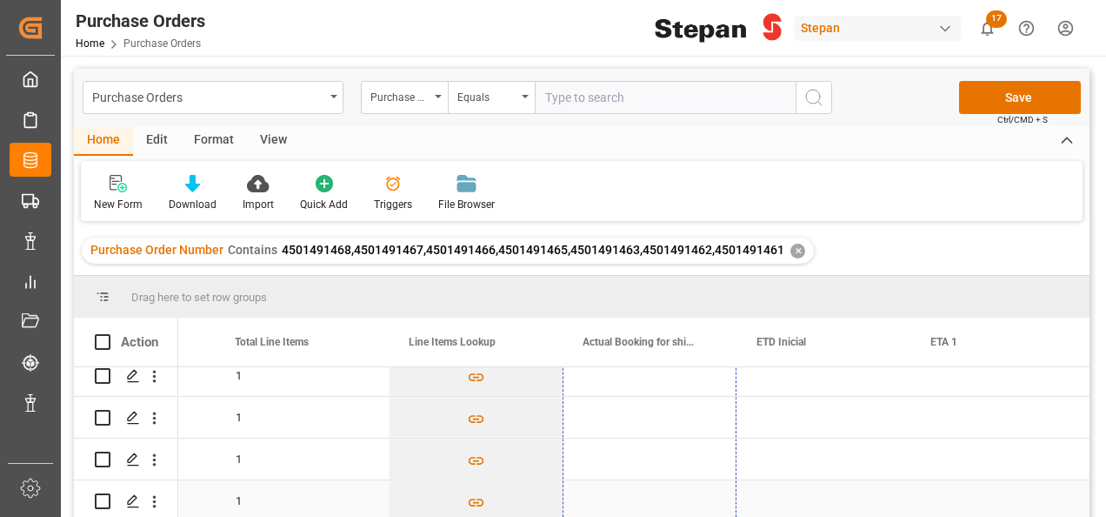
drag, startPoint x: 734, startPoint y: 407, endPoint x: 729, endPoint y: 449, distance: 42.1
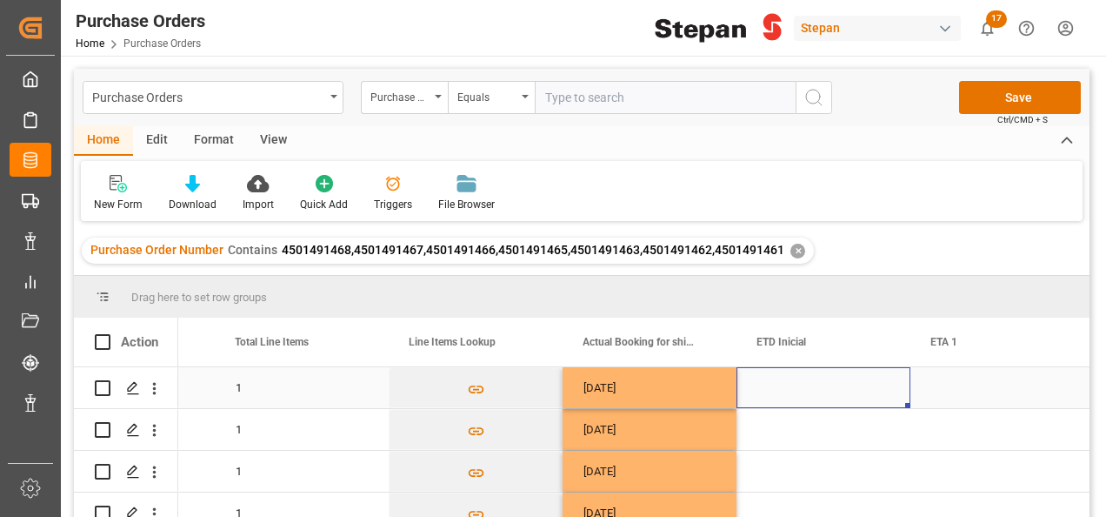
click at [802, 379] on div "Press SPACE to select this row." at bounding box center [824, 387] width 174 height 41
click at [795, 382] on div "Press SPACE to select this row." at bounding box center [824, 387] width 174 height 41
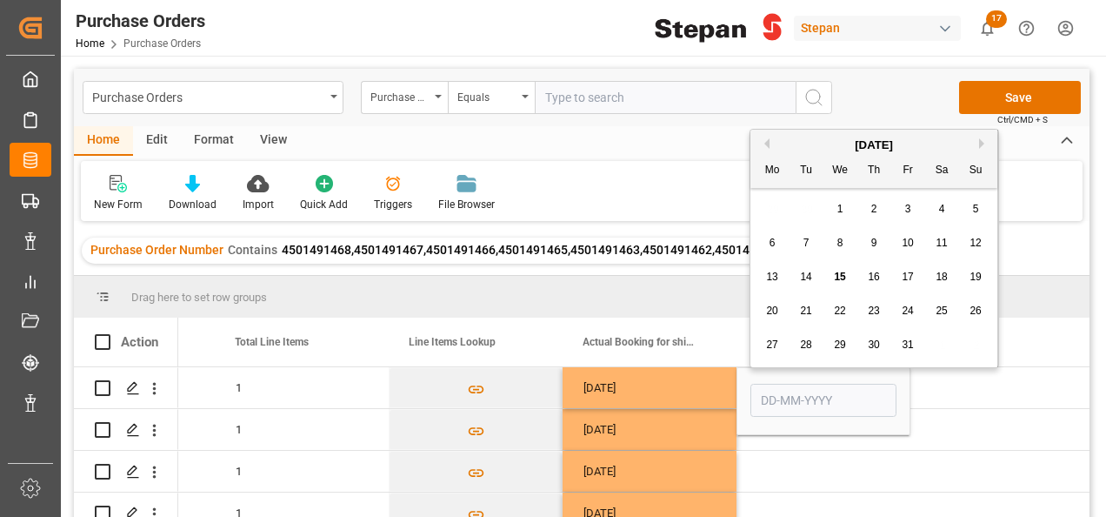
click at [983, 144] on button "Next Month" at bounding box center [984, 143] width 10 height 10
click at [838, 277] on span "12" at bounding box center [839, 277] width 11 height 12
type input "[DATE]"
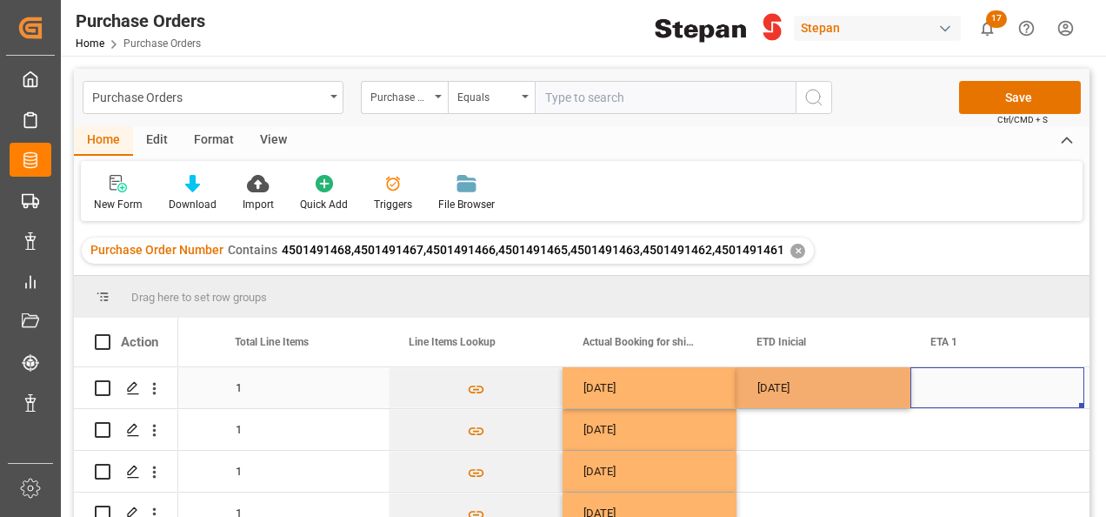
click at [957, 391] on div "Press SPACE to select this row." at bounding box center [998, 387] width 174 height 41
click at [955, 391] on div "Press SPACE to select this row." at bounding box center [998, 387] width 174 height 41
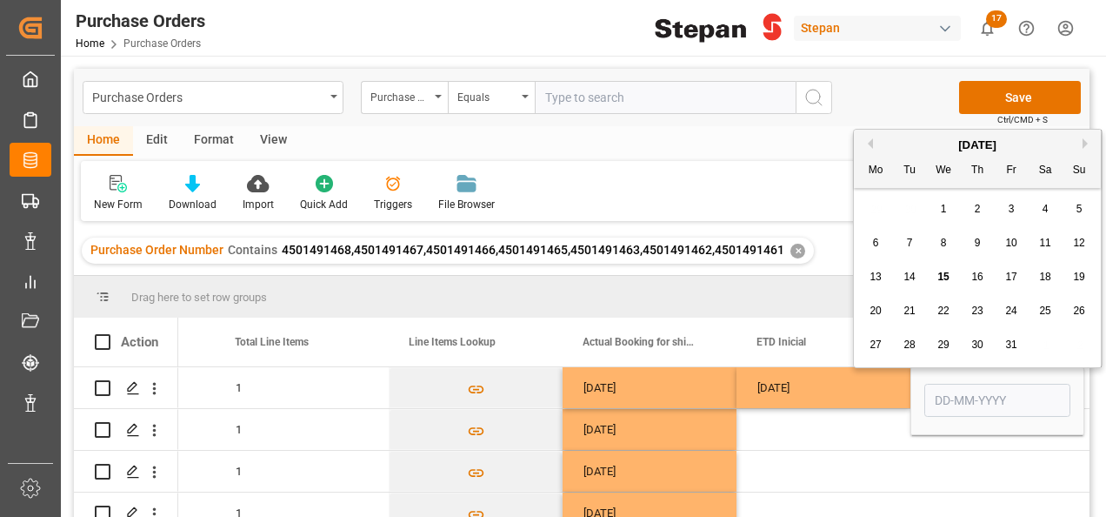
click at [1084, 138] on button "Next Month" at bounding box center [1088, 143] width 10 height 10
click at [912, 210] on span "2" at bounding box center [910, 209] width 6 height 12
type input "[DATE]"
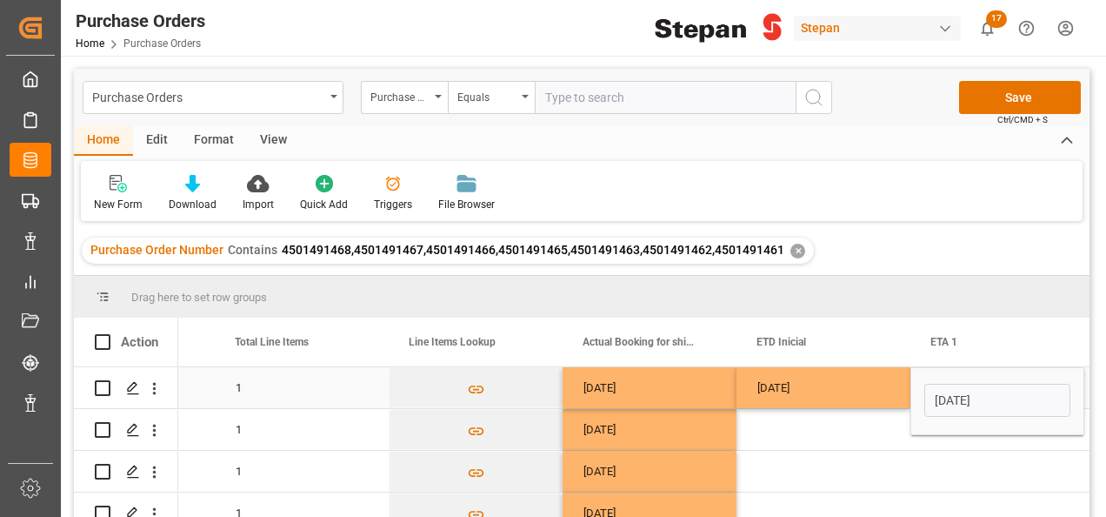
click at [861, 390] on div "[DATE]" at bounding box center [824, 387] width 174 height 41
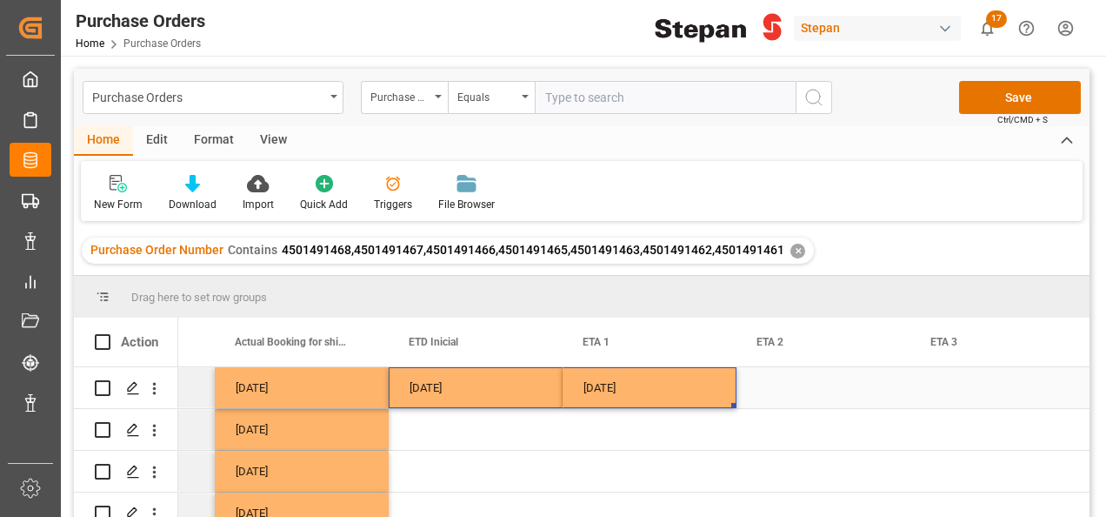
drag, startPoint x: 438, startPoint y: 393, endPoint x: 639, endPoint y: 399, distance: 201.9
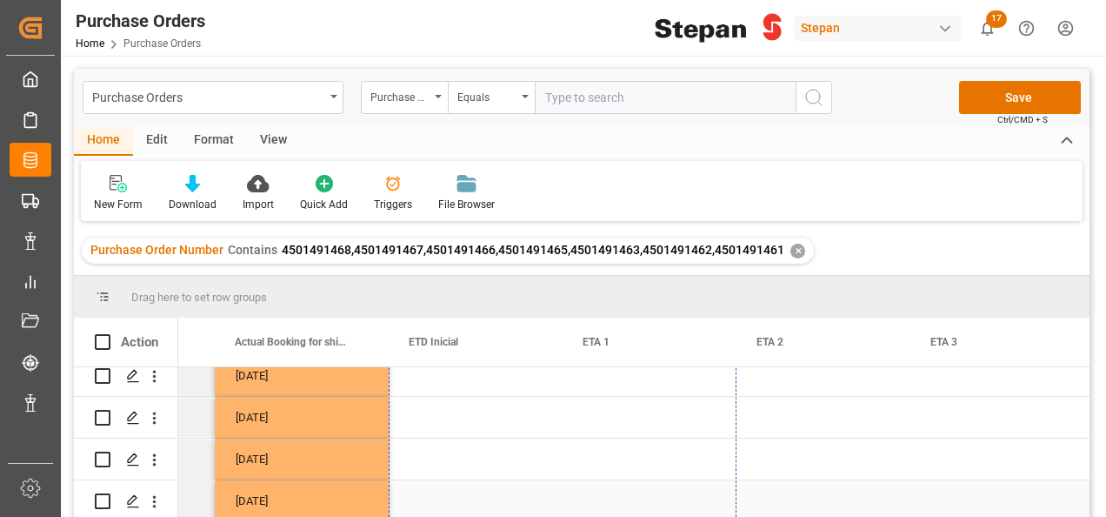
drag, startPoint x: 732, startPoint y: 404, endPoint x: 685, endPoint y: 468, distance: 79.7
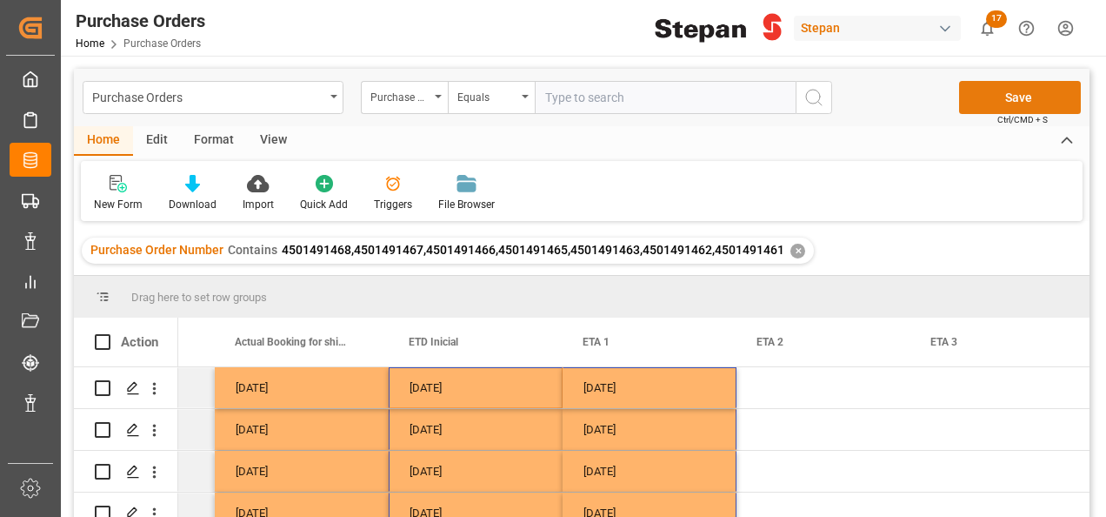
click at [1025, 97] on button "Save" at bounding box center [1020, 97] width 122 height 33
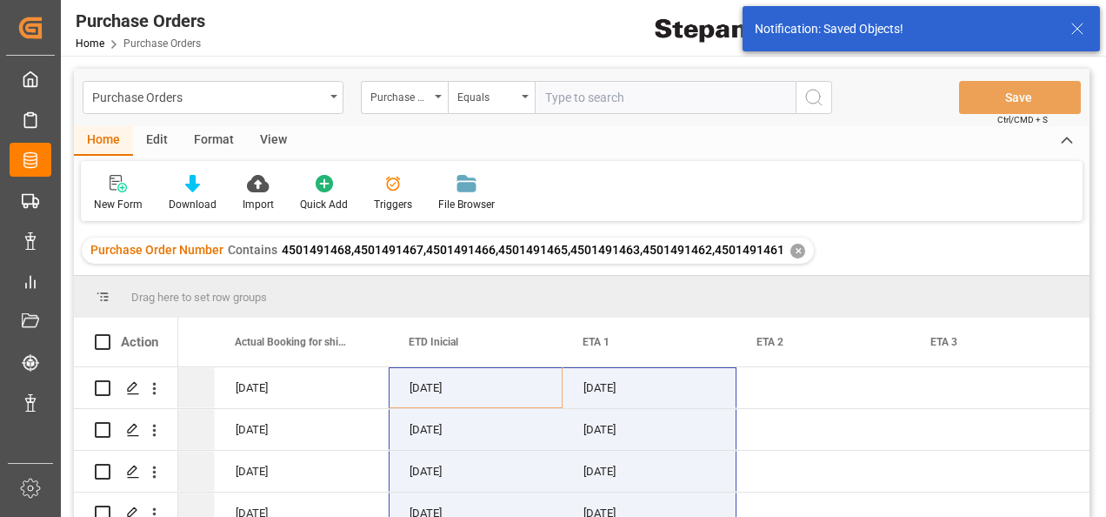
click at [791, 245] on div "✕" at bounding box center [798, 251] width 15 height 15
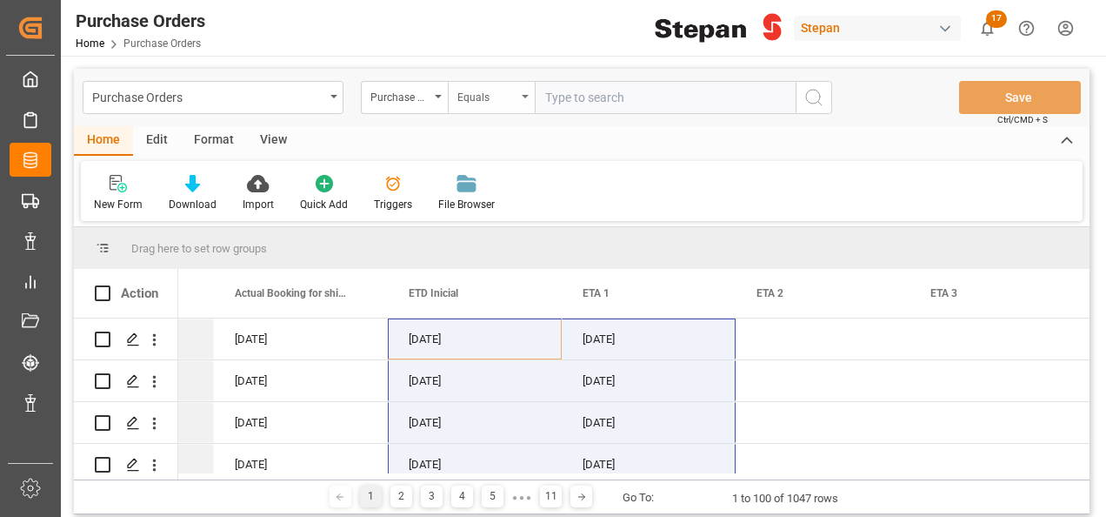
click at [529, 93] on div "Equals" at bounding box center [491, 97] width 87 height 33
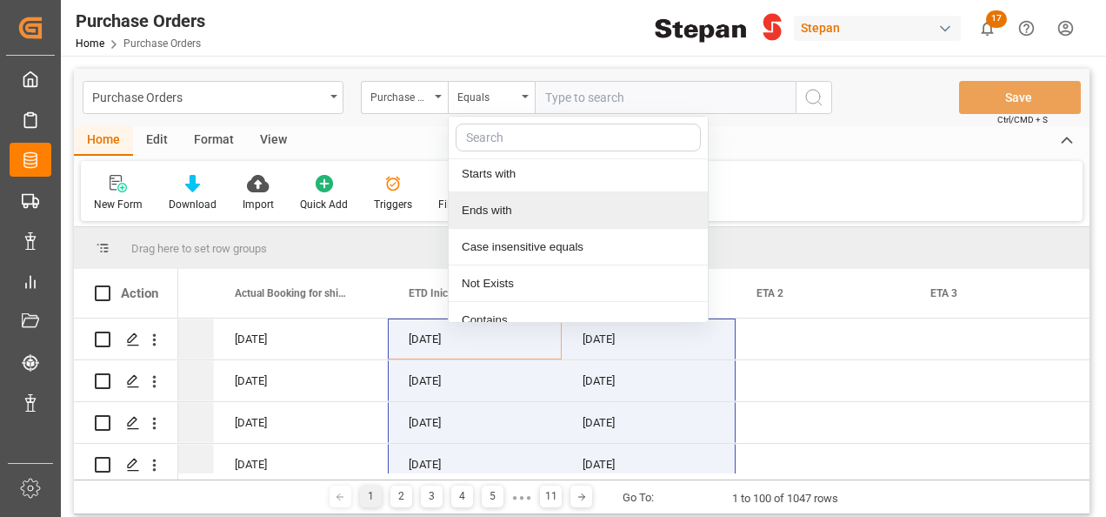
scroll to position [127, 0]
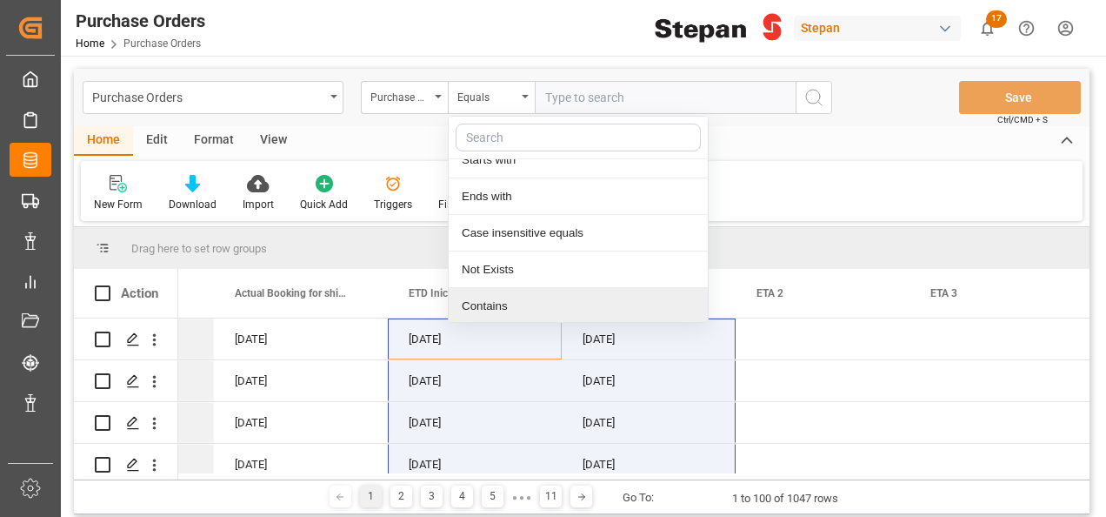
click at [486, 301] on div "Contains" at bounding box center [578, 306] width 259 height 37
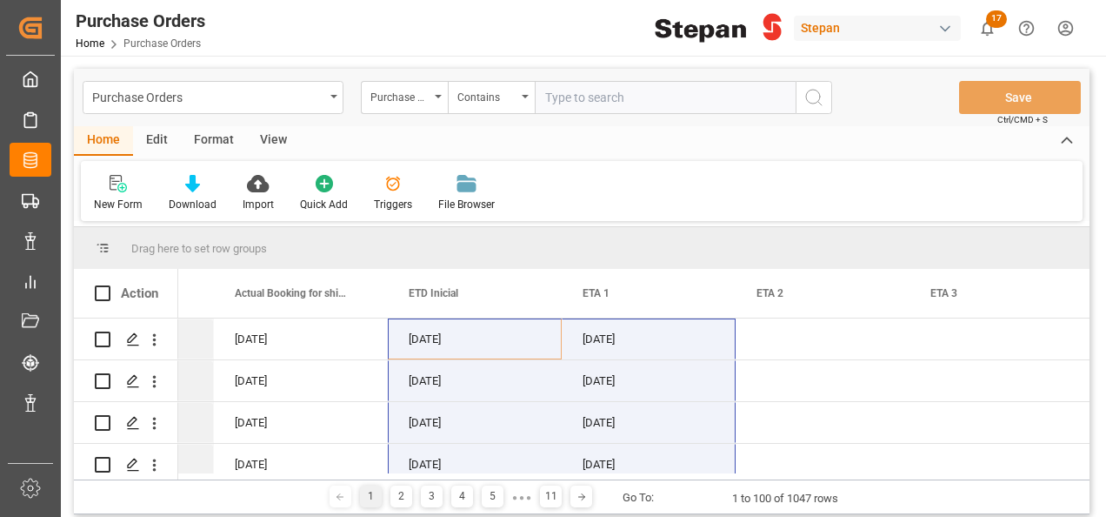
paste input "4501491464"
paste input "4501491463"
paste input "4501491460"
paste input "4501491459"
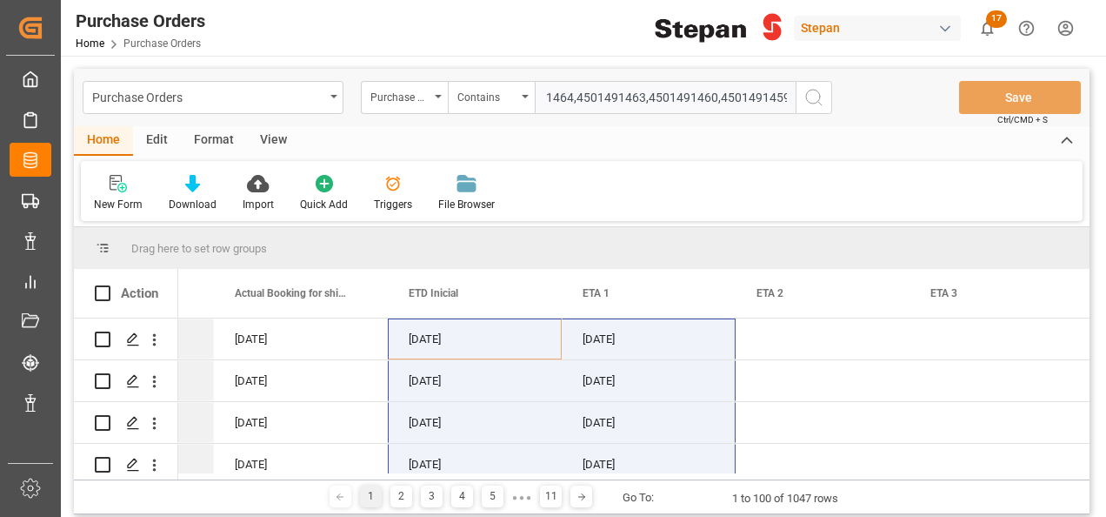
click at [986, 94] on div "Purchase Orders Purchase Order Number Contains 4501491464,4501491463,4501491460…" at bounding box center [582, 97] width 1016 height 57
click at [787, 90] on input "4501491464,4501491463,4501491460,4501491459," at bounding box center [665, 97] width 261 height 33
click at [790, 95] on input "4501491464,4501491463,4501491460,4501491459," at bounding box center [665, 97] width 261 height 33
click at [791, 97] on input "4501491464,4501491463,4501491460,4501491459," at bounding box center [665, 97] width 261 height 33
paste input "4501491458"
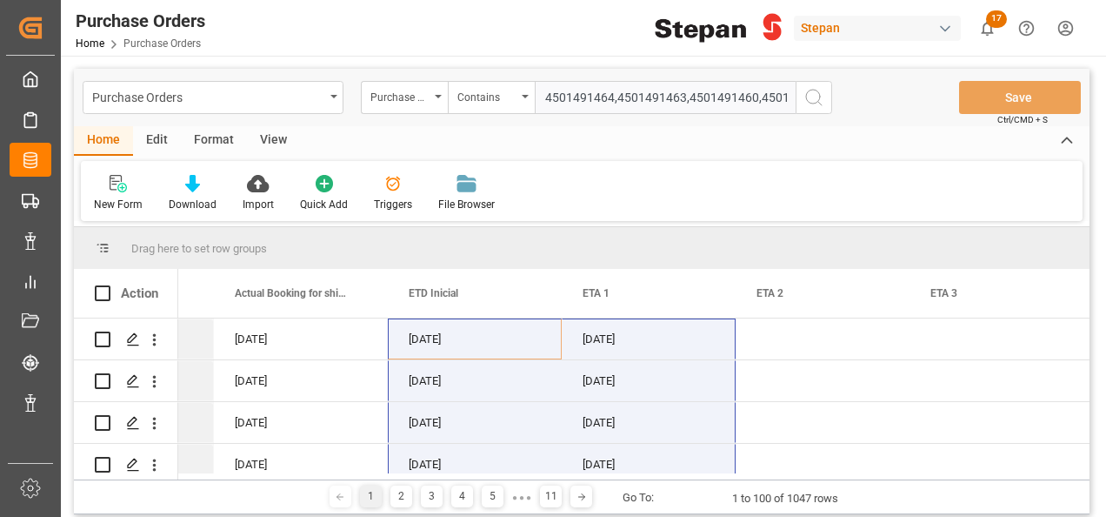
scroll to position [0, 111]
click at [964, 113] on div "Purchase Orders Purchase Order Number Contains 4501491464,4501491463,4501491460…" at bounding box center [582, 97] width 1016 height 57
click at [790, 96] on input "4501491464,4501491463,4501491460,4501491459,4501491458," at bounding box center [665, 97] width 261 height 33
click at [792, 96] on input "4501491464,4501491463,4501491460,4501491459,4501491458," at bounding box center [665, 97] width 261 height 33
paste input "4501491457"
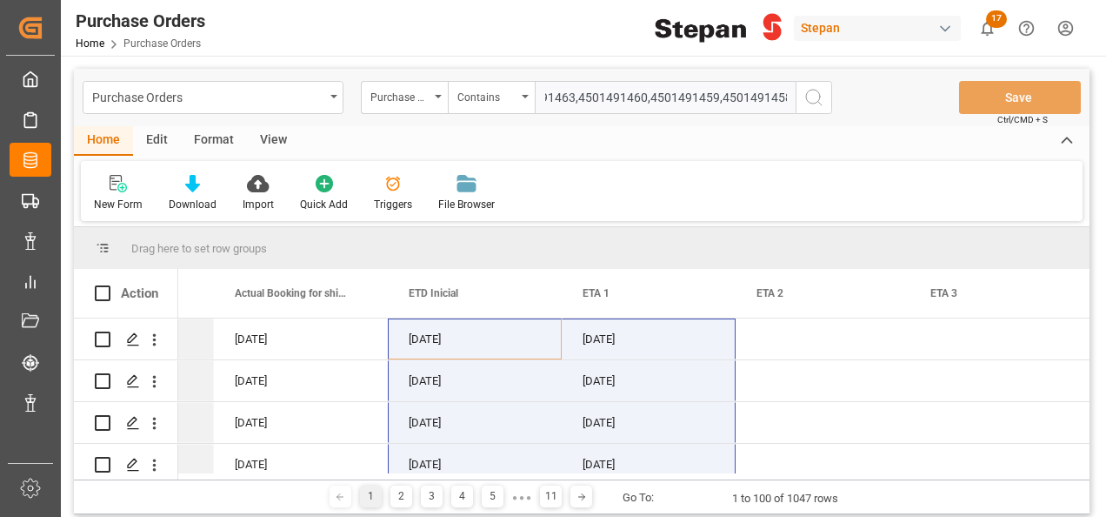
scroll to position [0, 180]
click at [788, 97] on input "4501491464,4501491463,4501491460,4501491459,4501491458,4501491457," at bounding box center [665, 97] width 261 height 33
drag, startPoint x: 725, startPoint y: 95, endPoint x: 1109, endPoint y: 106, distance: 383.8
click at [1106, 106] on html "Created by potrace 1.15, written by [PERSON_NAME] [DATE]-[DATE] Created by potr…" at bounding box center [553, 258] width 1106 height 517
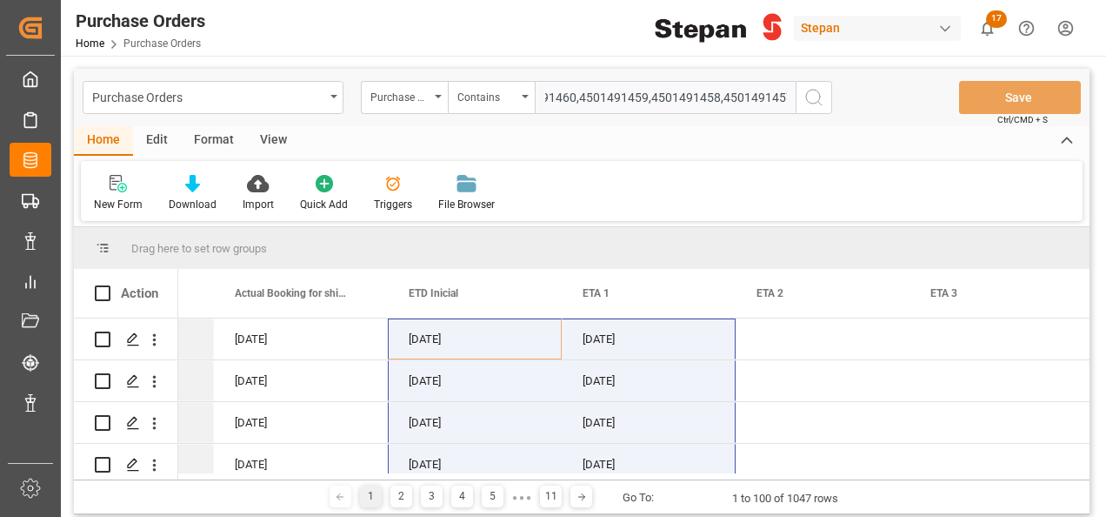
click at [792, 104] on input "4501491464,4501491463,4501491460,4501491459,4501491458,4501491457," at bounding box center [665, 97] width 261 height 33
paste input "4501491456"
type input "4501491464,4501491463,4501491460,4501491459,4501491458,4501491457,4501491456"
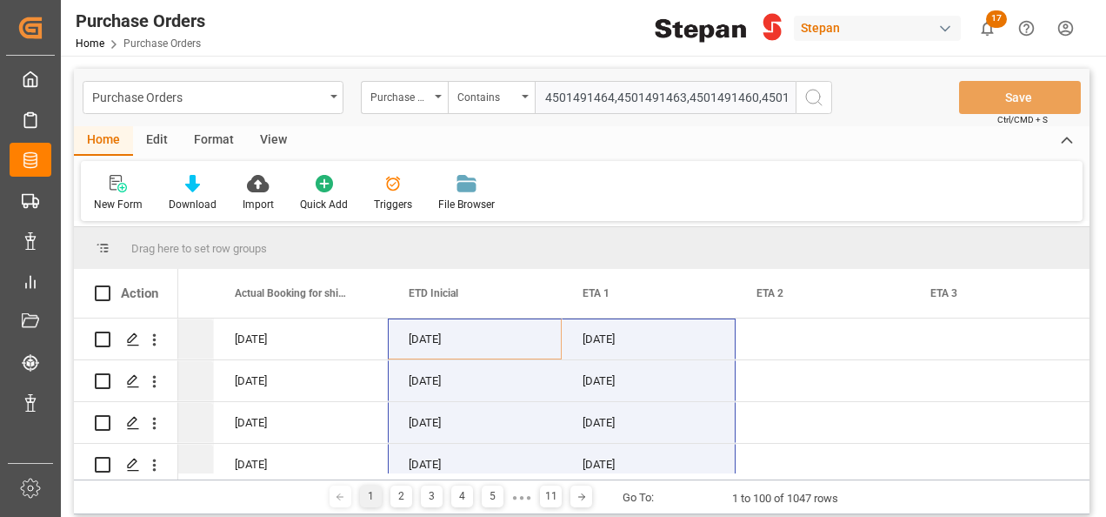
click at [814, 99] on icon "search button" at bounding box center [814, 97] width 21 height 21
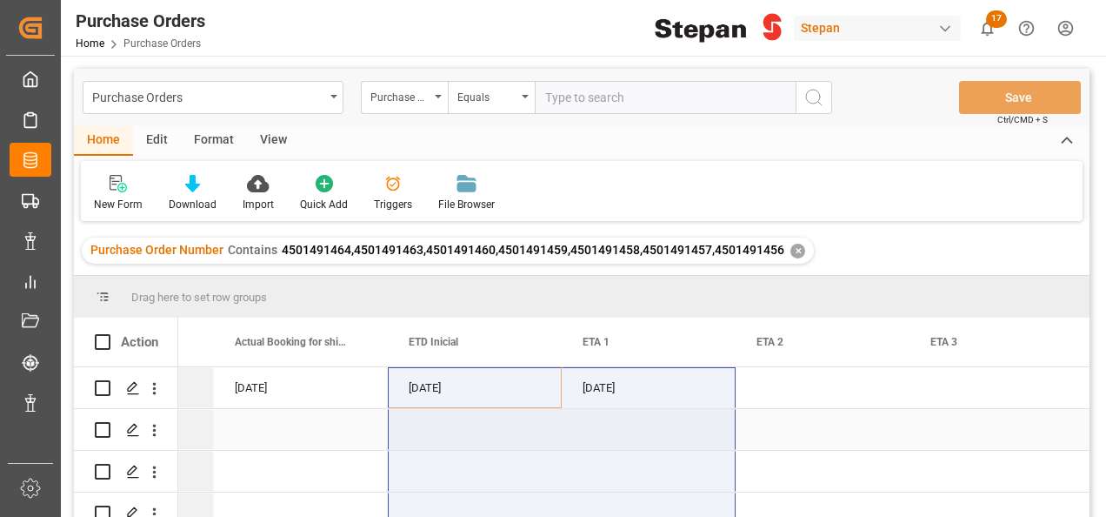
click at [303, 422] on div "Press SPACE to select this row." at bounding box center [301, 429] width 174 height 41
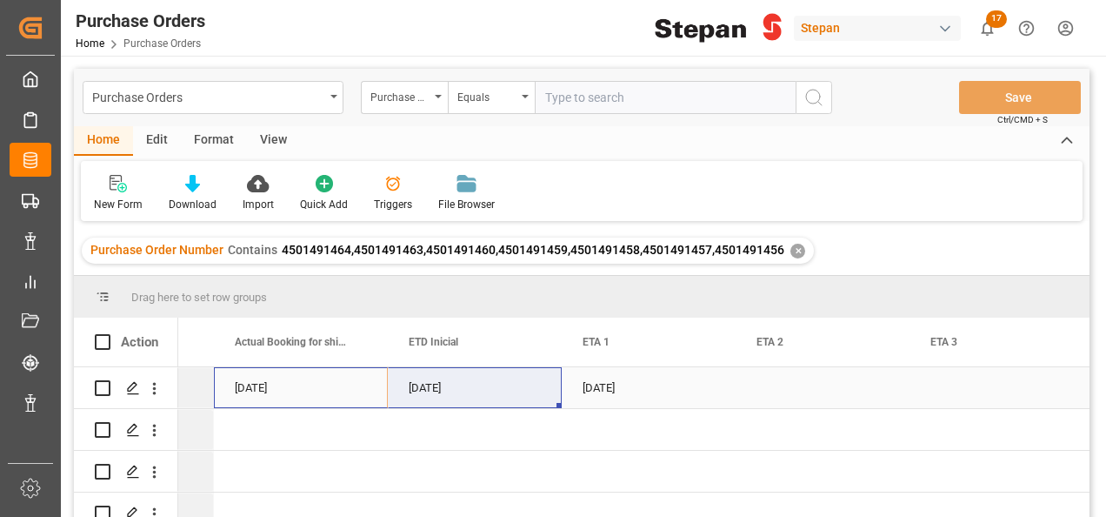
drag, startPoint x: 263, startPoint y: 381, endPoint x: 532, endPoint y: 393, distance: 269.9
drag, startPoint x: 305, startPoint y: 386, endPoint x: 618, endPoint y: 391, distance: 313.2
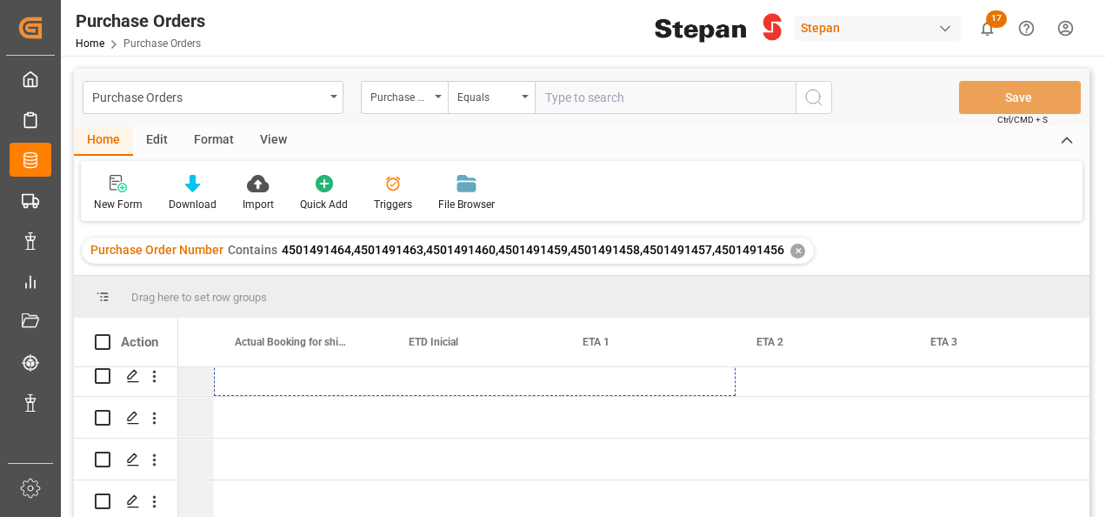
scroll to position [143, 0]
drag, startPoint x: 733, startPoint y: 405, endPoint x: 583, endPoint y: 461, distance: 160.4
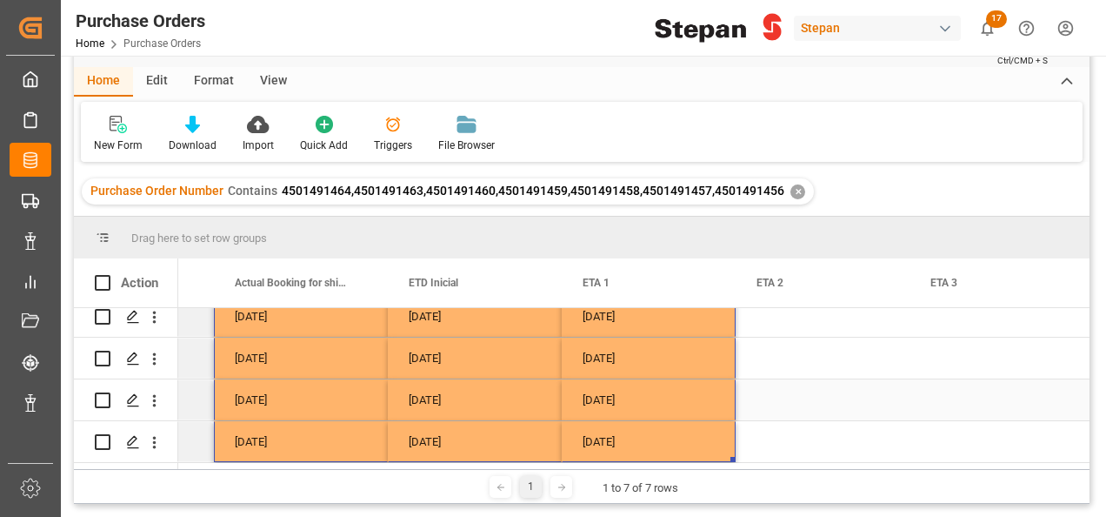
scroll to position [87, 0]
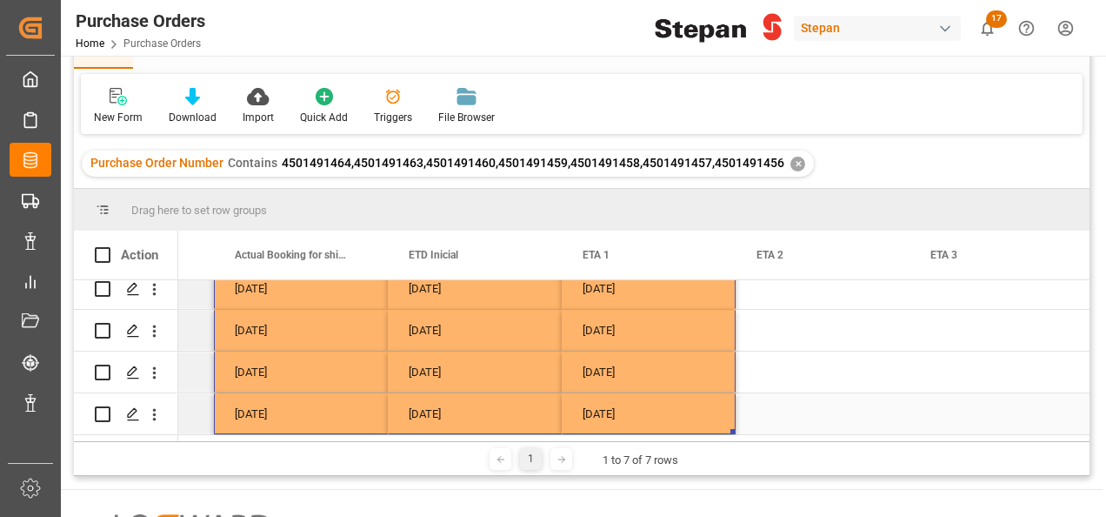
drag, startPoint x: 484, startPoint y: 440, endPoint x: 341, endPoint y: 427, distance: 143.2
click at [341, 427] on div "Drag here to set row groups Drag here to set column labels Action Total Line It…" at bounding box center [582, 332] width 1016 height 287
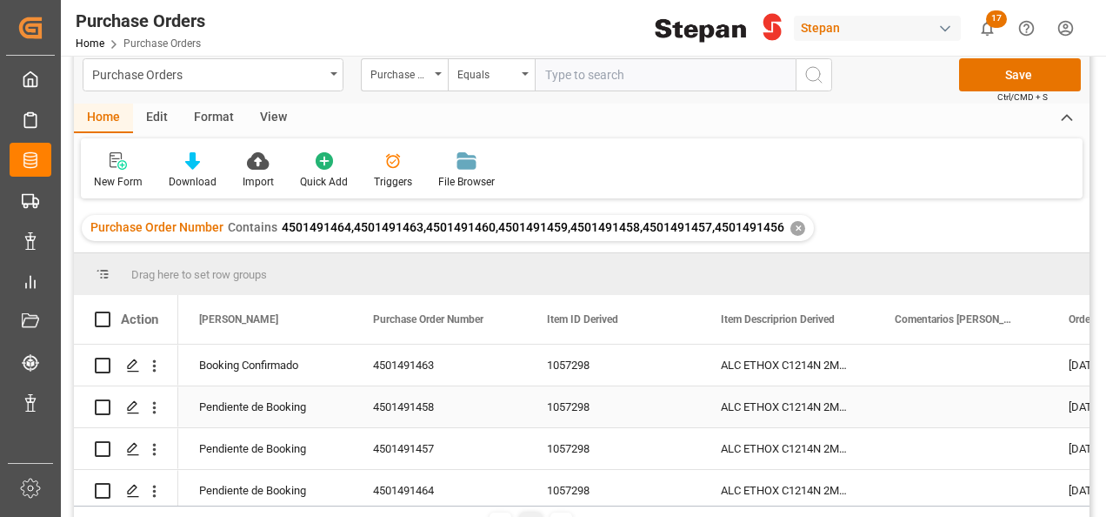
scroll to position [0, 0]
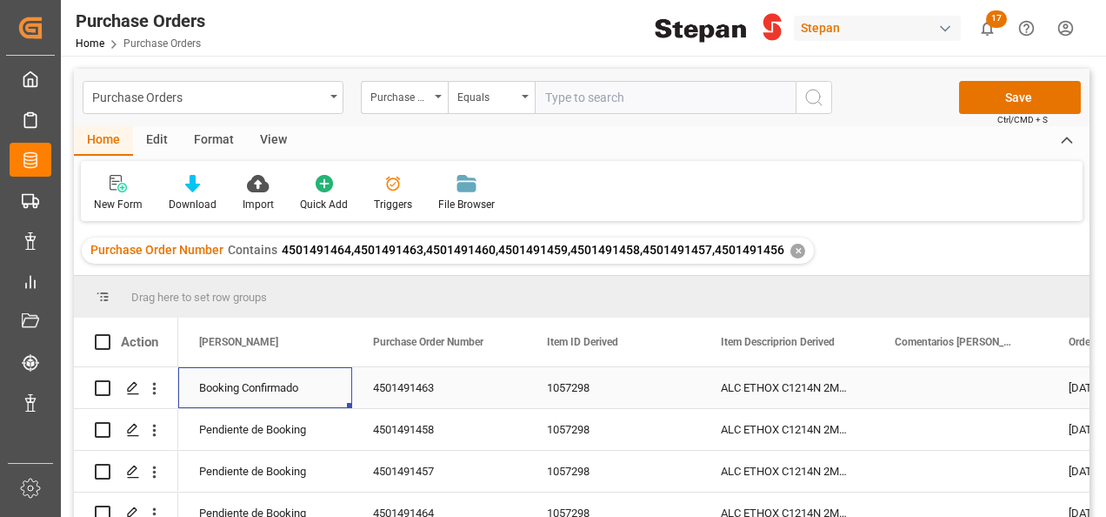
click at [297, 392] on div "Booking Confirmado" at bounding box center [265, 388] width 132 height 40
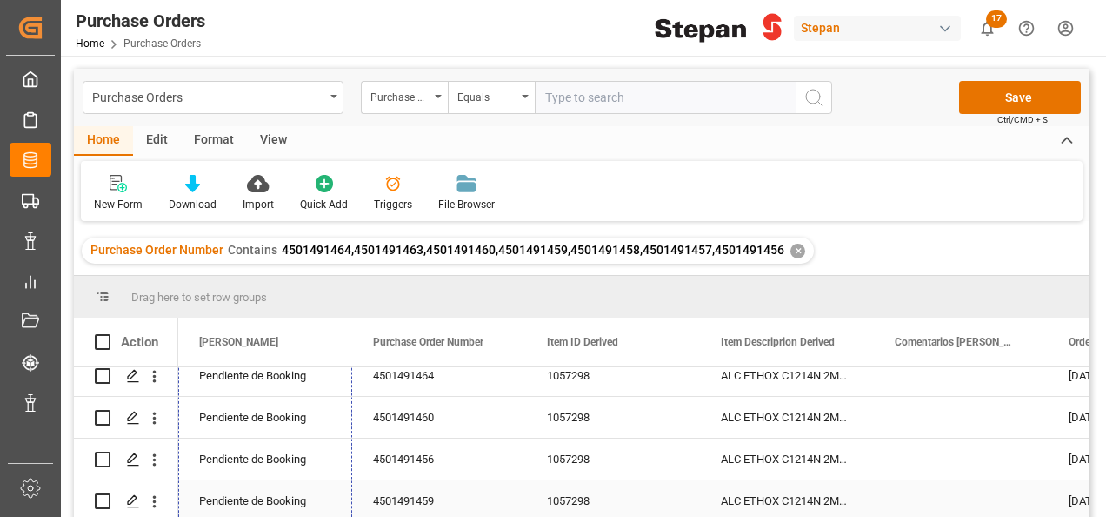
drag, startPoint x: 349, startPoint y: 406, endPoint x: 318, endPoint y: 493, distance: 92.2
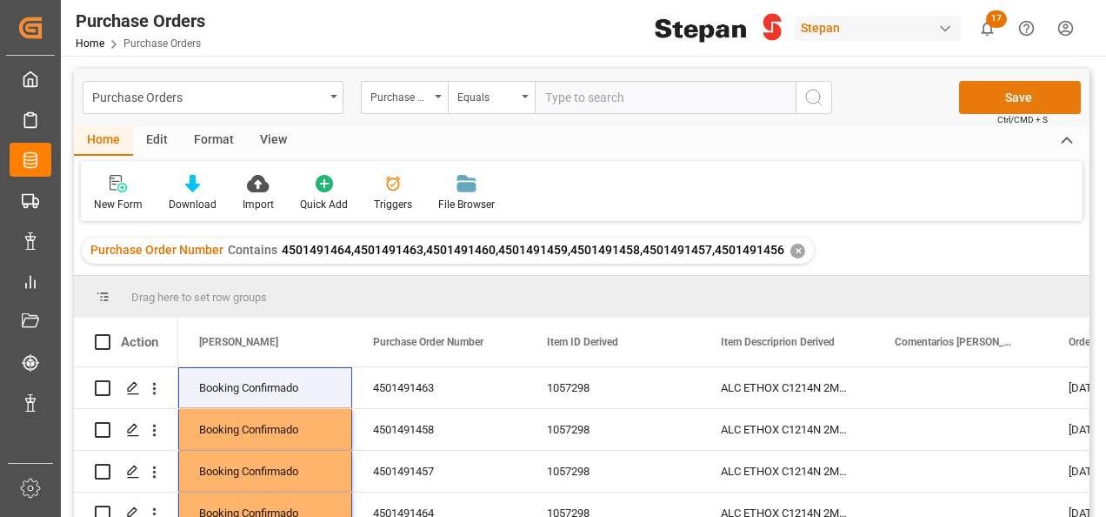
click at [1032, 101] on button "Save" at bounding box center [1020, 97] width 122 height 33
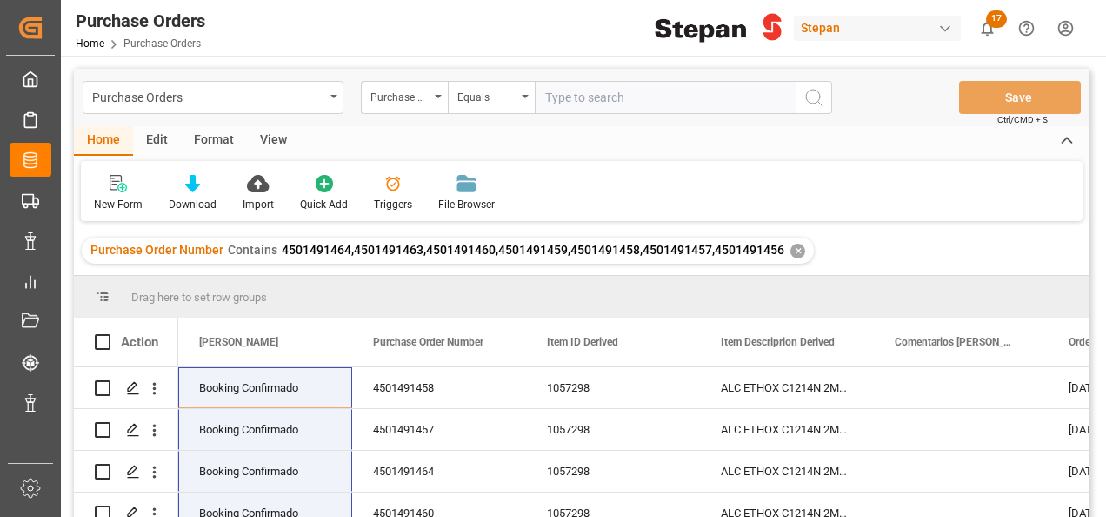
click at [794, 250] on div "✕" at bounding box center [798, 251] width 15 height 15
